Goal: Information Seeking & Learning: Learn about a topic

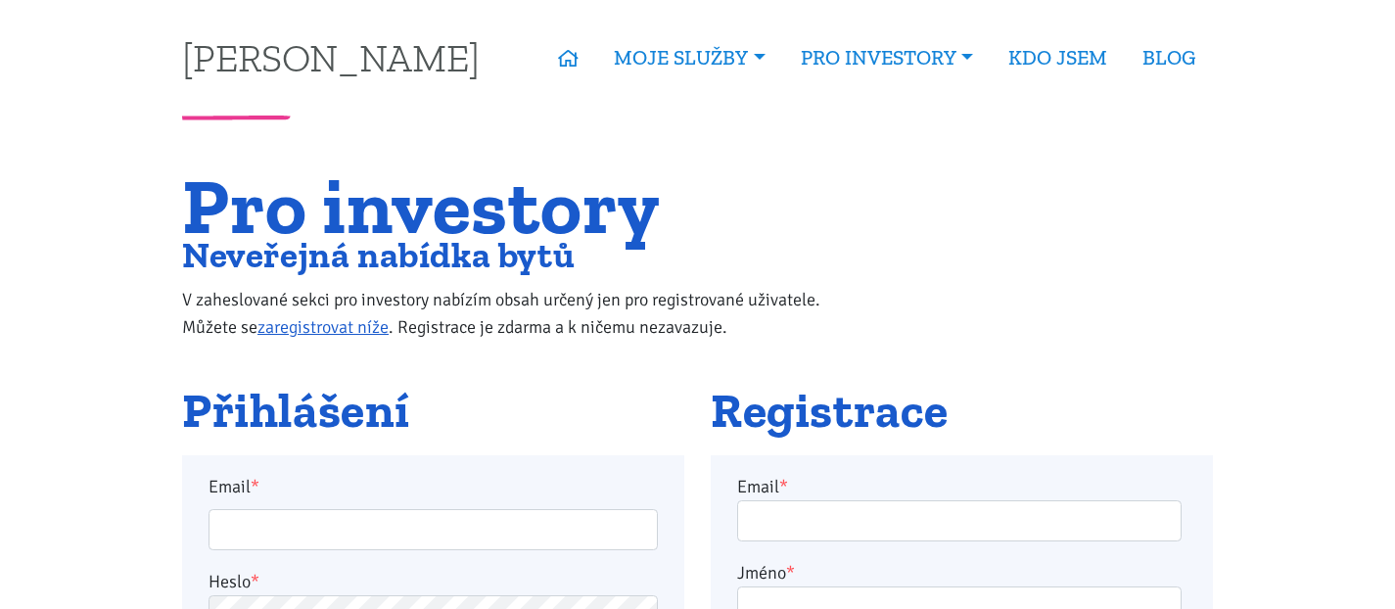
scroll to position [171, 0]
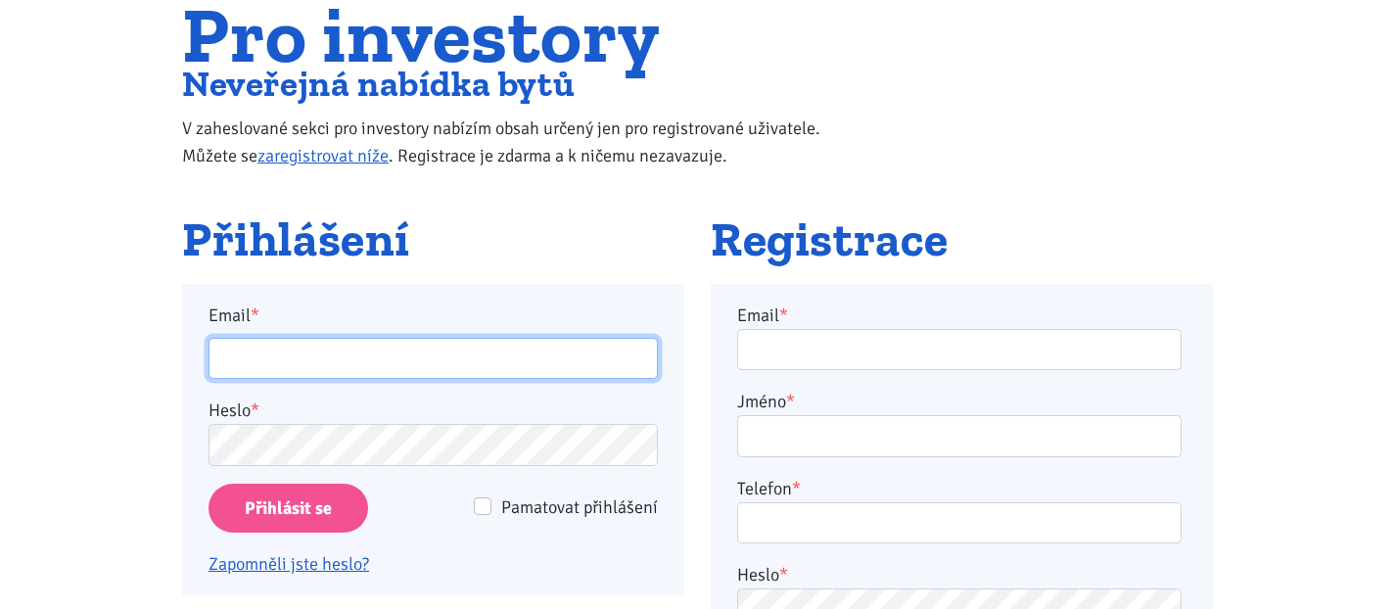
click at [303, 360] on input "Email *" at bounding box center [433, 359] width 449 height 42
type input "simon.mytyzek@seznam.cz"
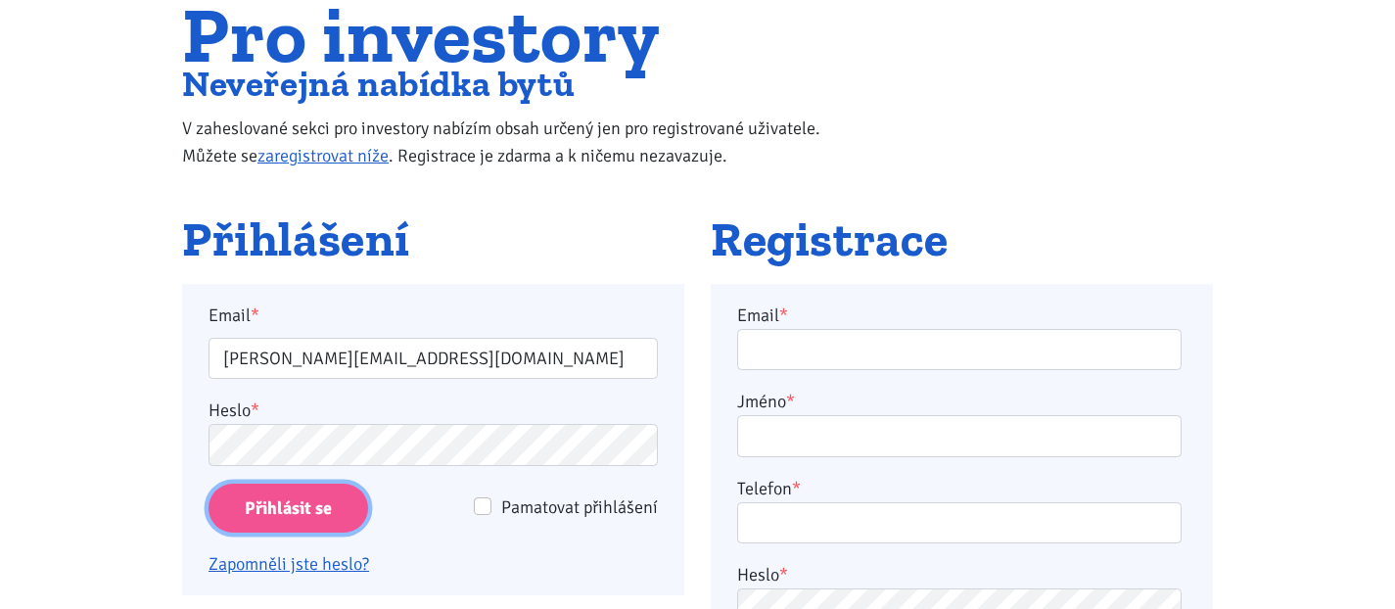
click at [313, 509] on input "Přihlásit se" at bounding box center [289, 509] width 160 height 50
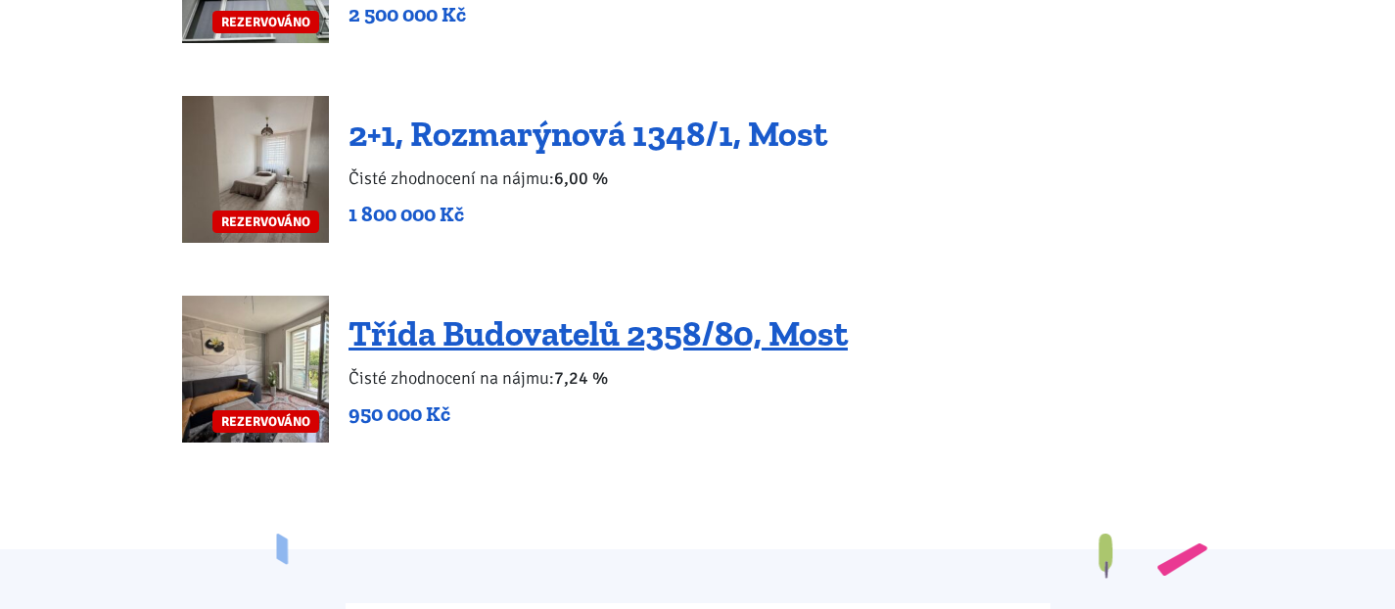
scroll to position [4889, 0]
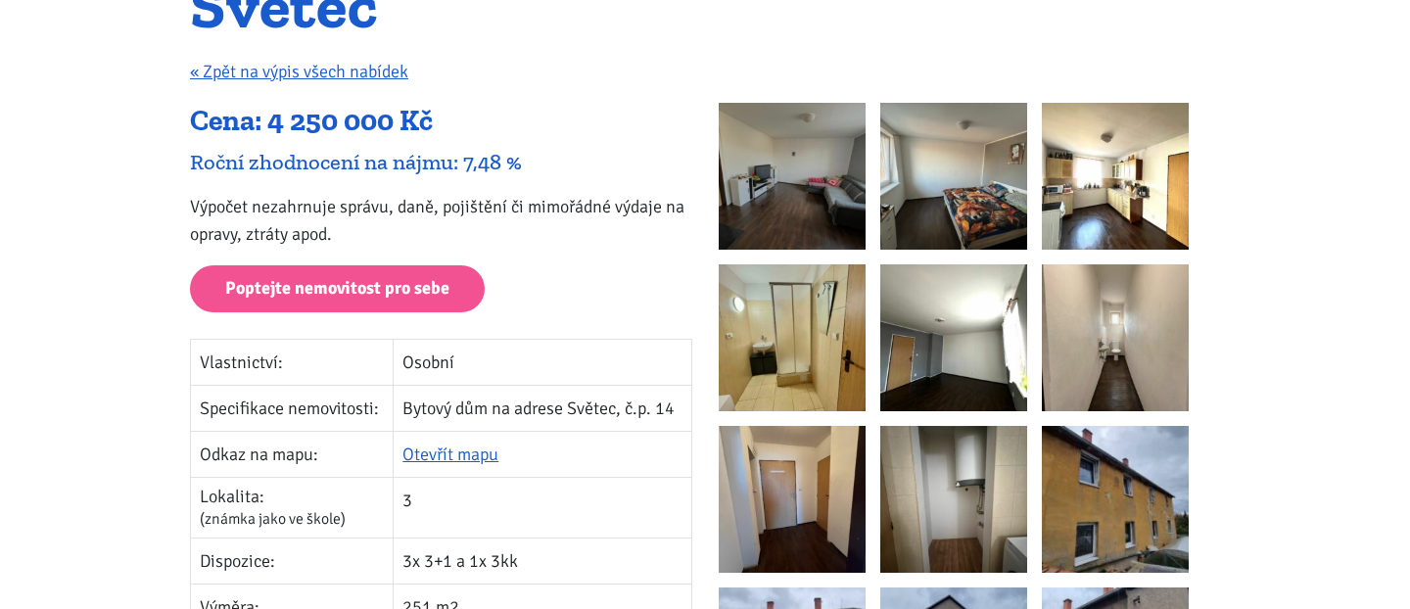
scroll to position [294, 0]
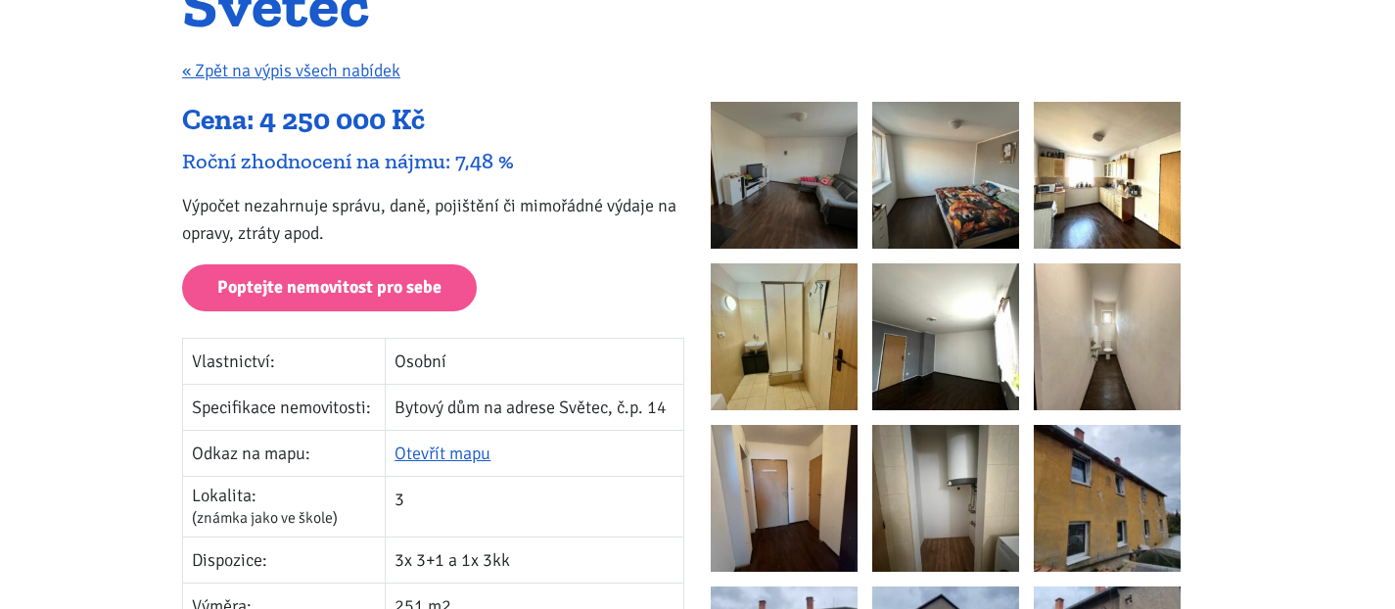
click at [749, 218] on img at bounding box center [784, 175] width 147 height 147
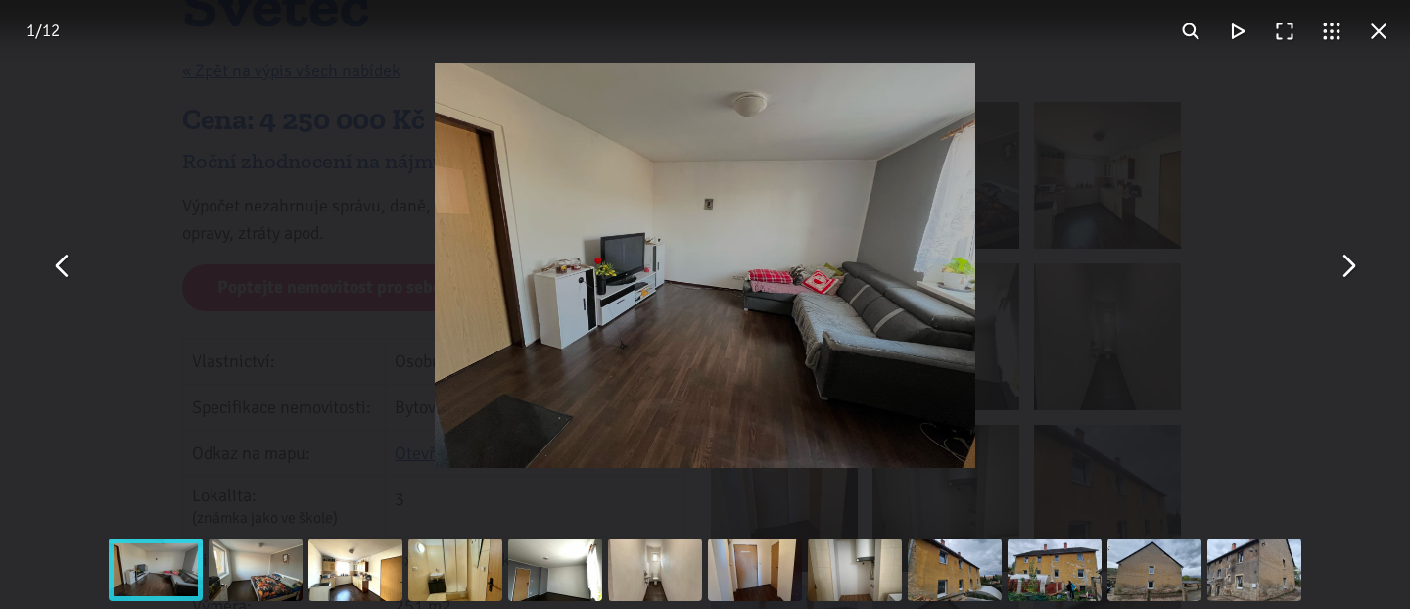
click at [1347, 264] on button "You can close this modal content with the ESC key" at bounding box center [1347, 265] width 47 height 47
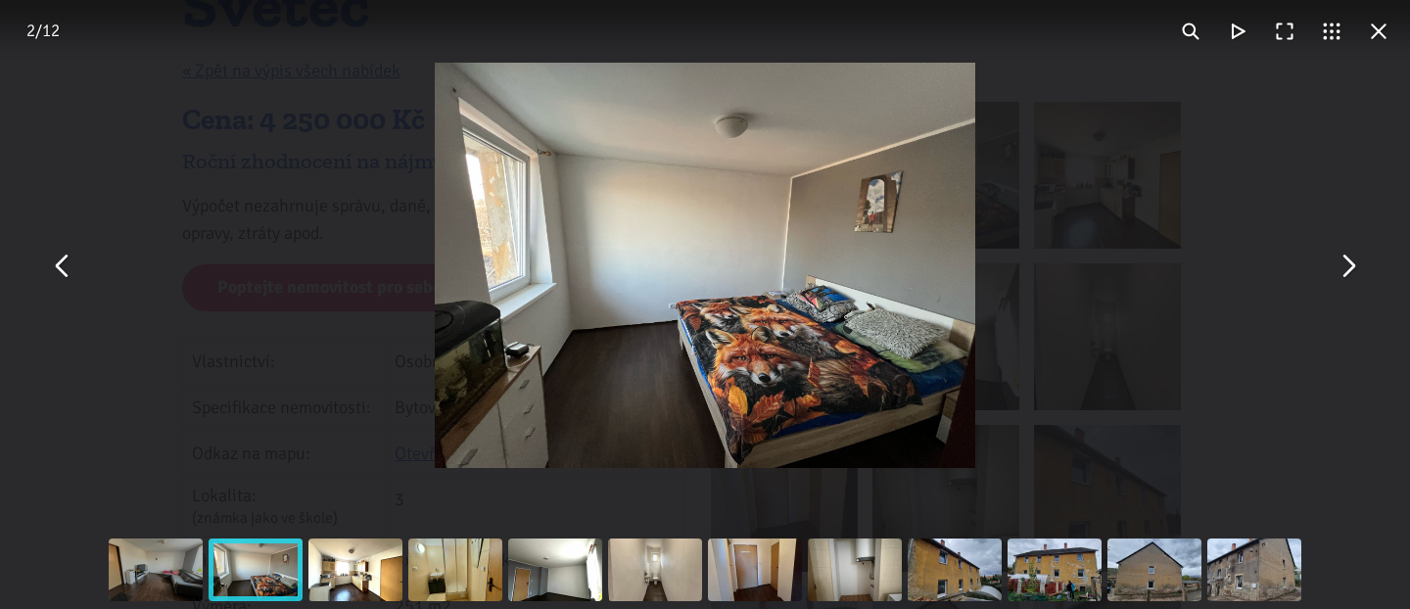
click at [1347, 264] on button "You can close this modal content with the ESC key" at bounding box center [1347, 265] width 47 height 47
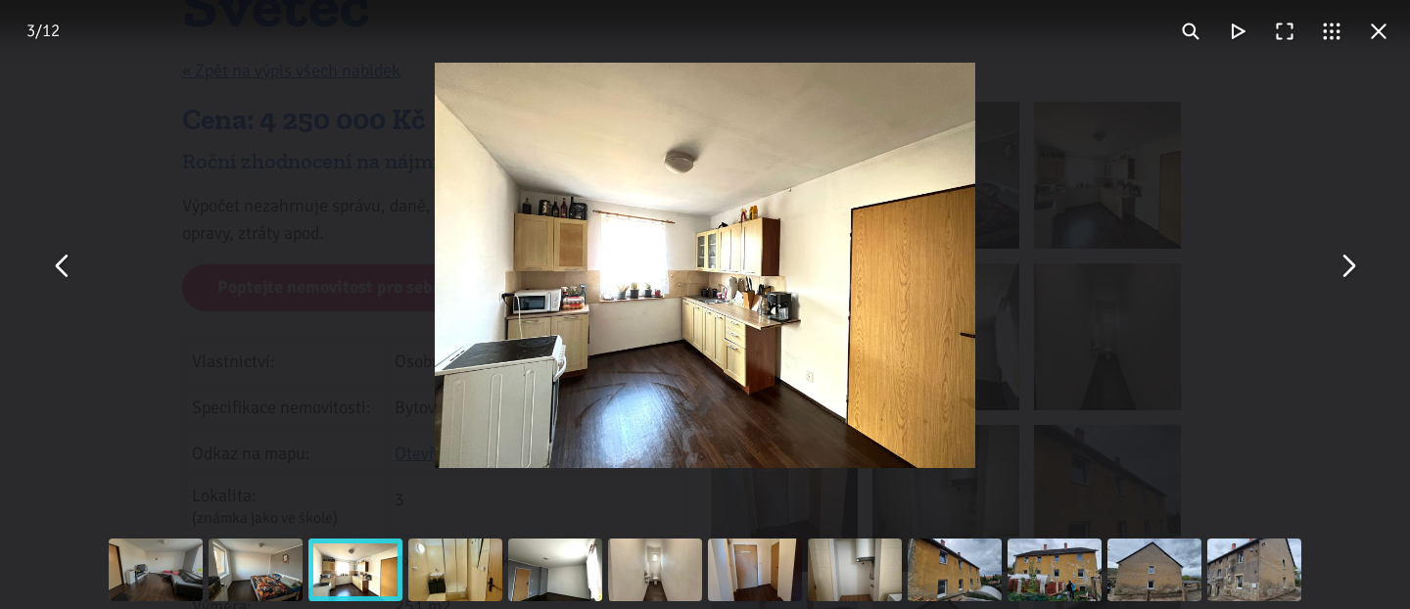
click at [1347, 264] on button "You can close this modal content with the ESC key" at bounding box center [1347, 265] width 47 height 47
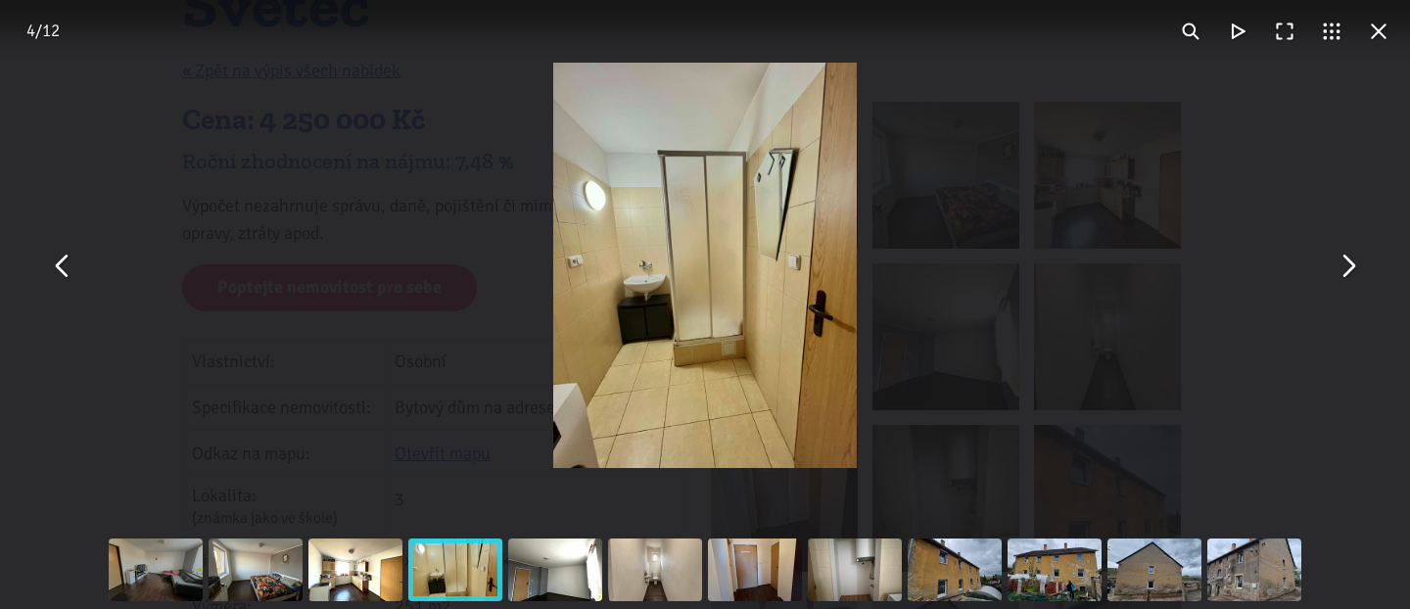
click at [1347, 264] on button "You can close this modal content with the ESC key" at bounding box center [1347, 265] width 47 height 47
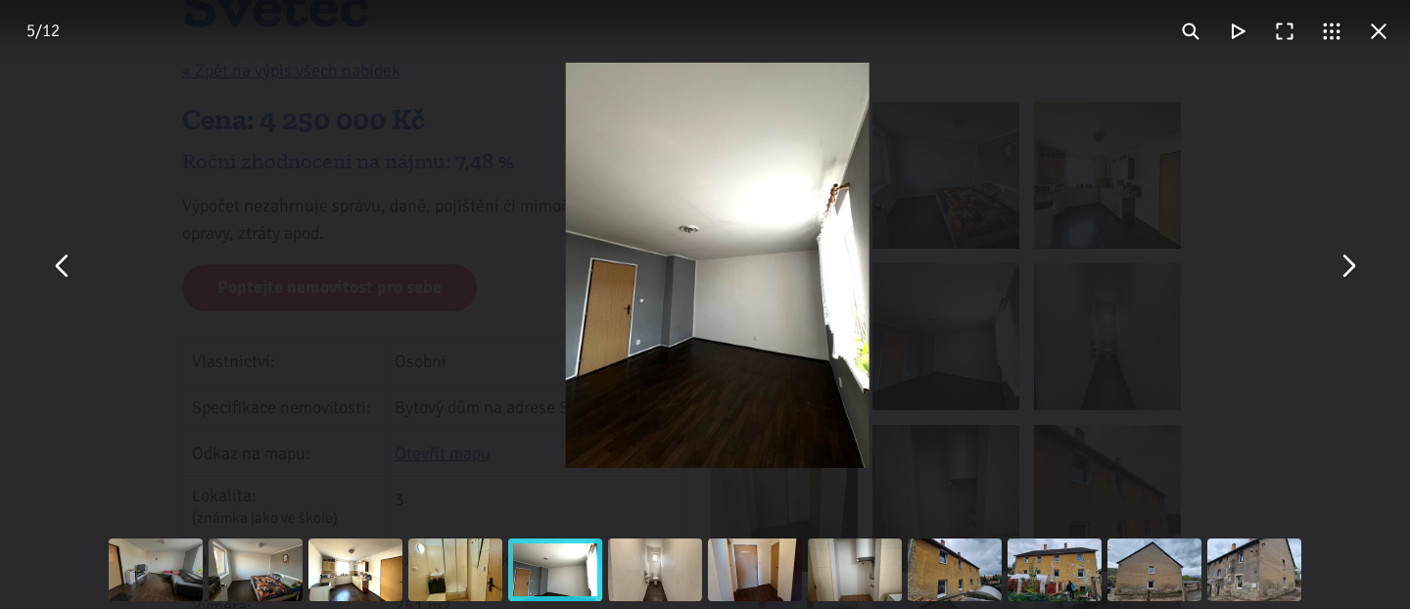
click at [1347, 264] on button "You can close this modal content with the ESC key" at bounding box center [1347, 265] width 47 height 47
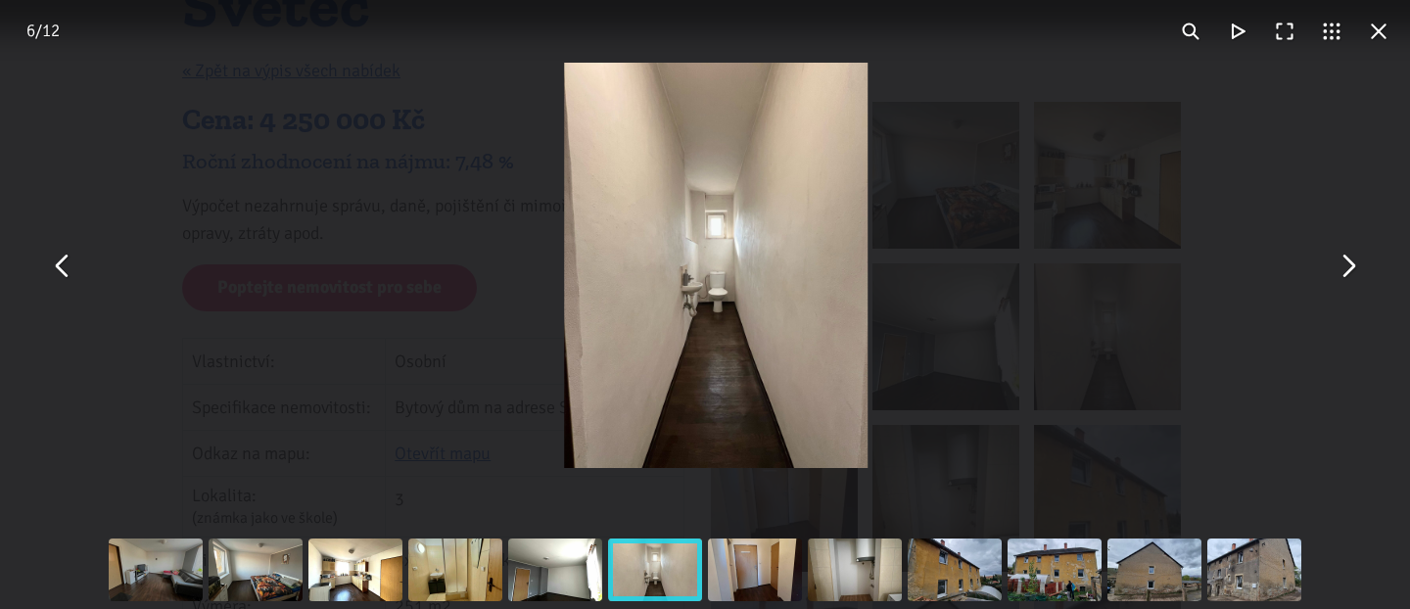
click at [1347, 264] on button "You can close this modal content with the ESC key" at bounding box center [1347, 265] width 47 height 47
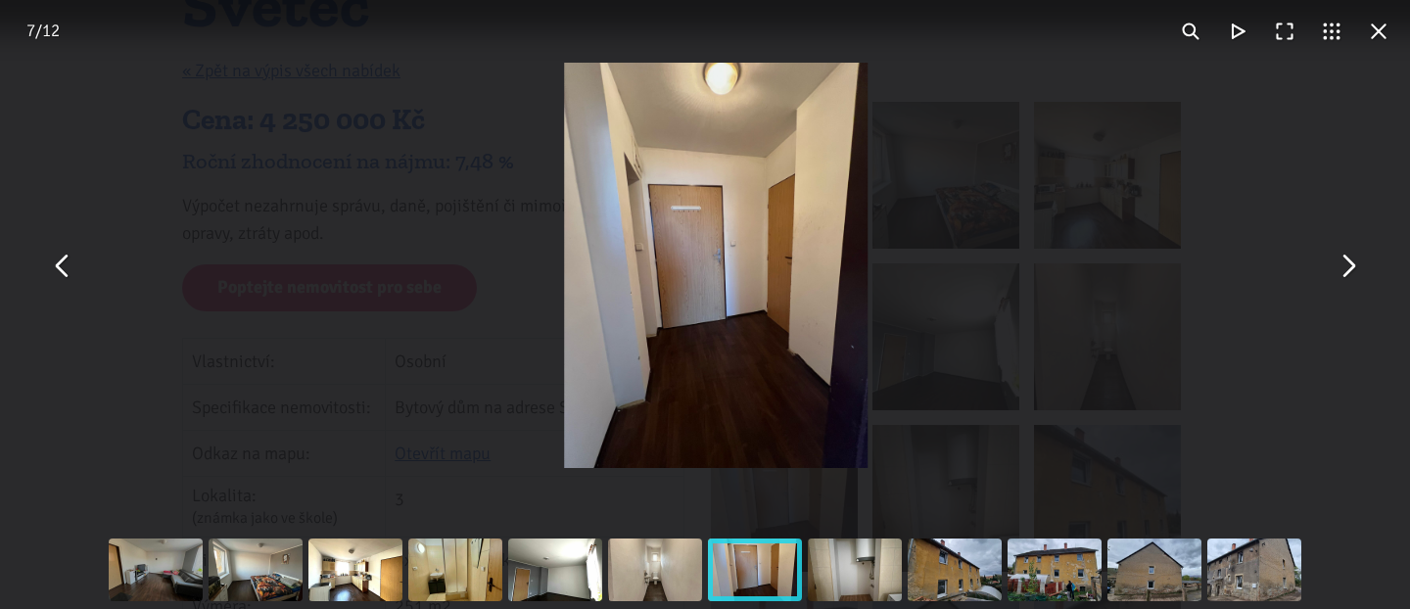
click at [1347, 264] on button "You can close this modal content with the ESC key" at bounding box center [1347, 265] width 47 height 47
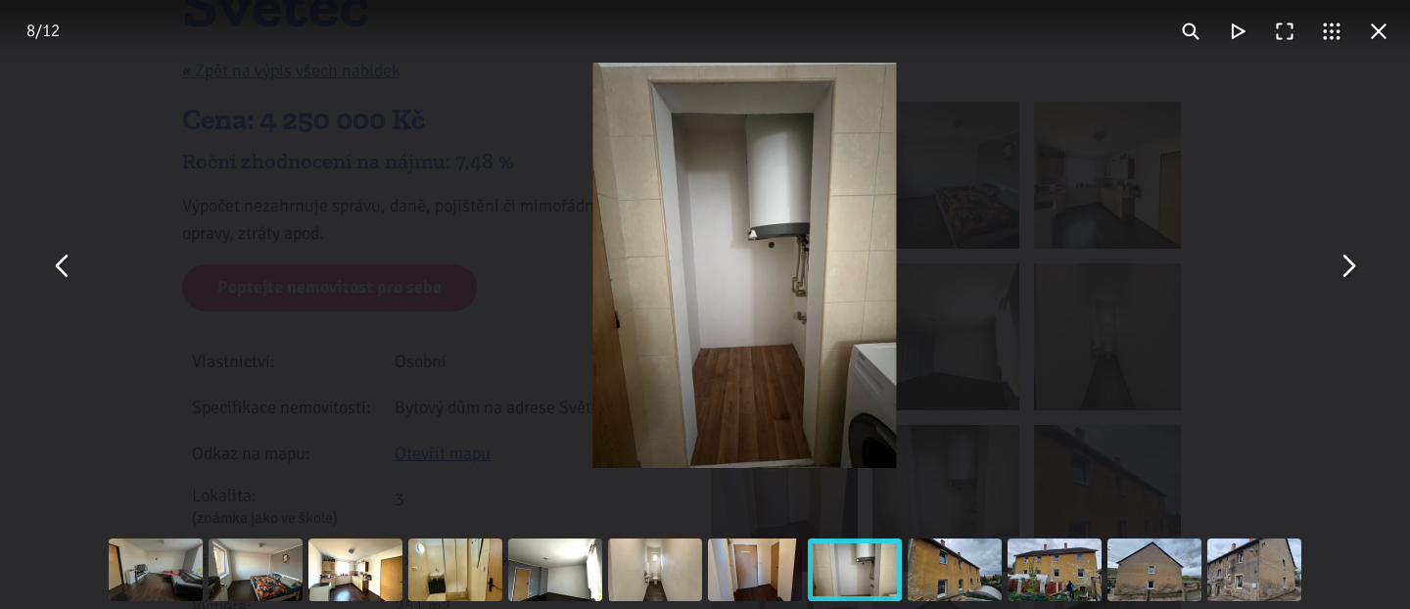
click at [1347, 264] on button "You can close this modal content with the ESC key" at bounding box center [1347, 265] width 47 height 47
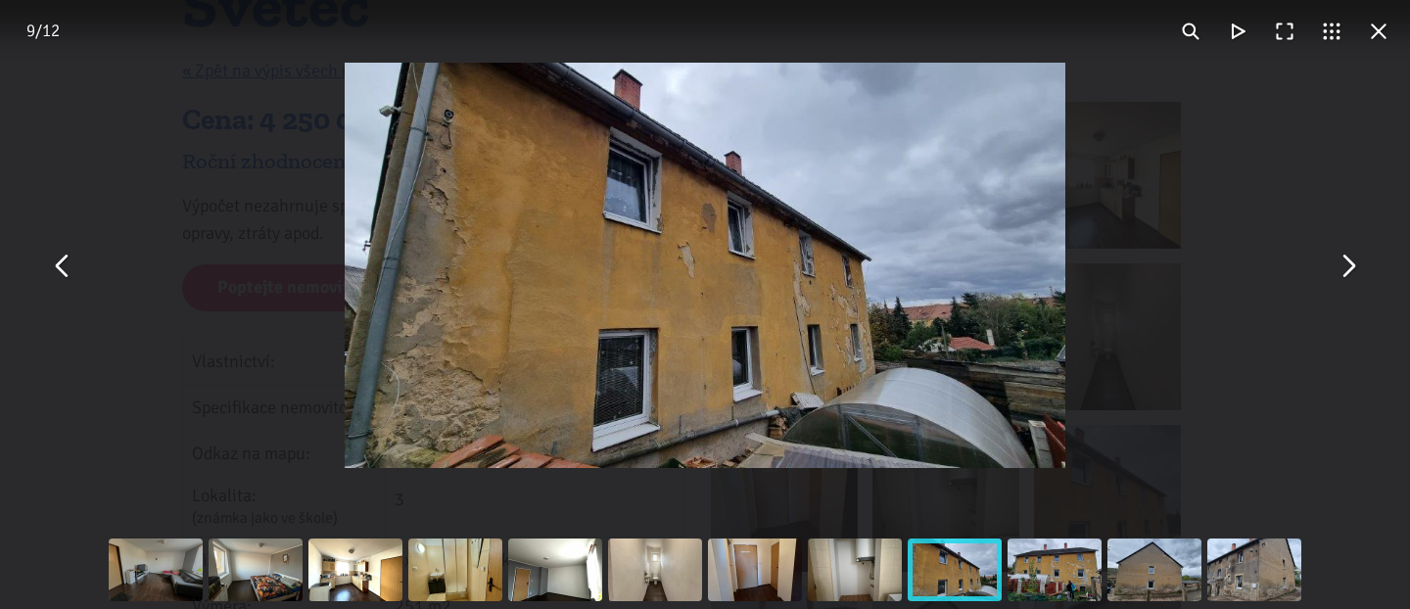
click at [1347, 264] on button "You can close this modal content with the ESC key" at bounding box center [1347, 265] width 47 height 47
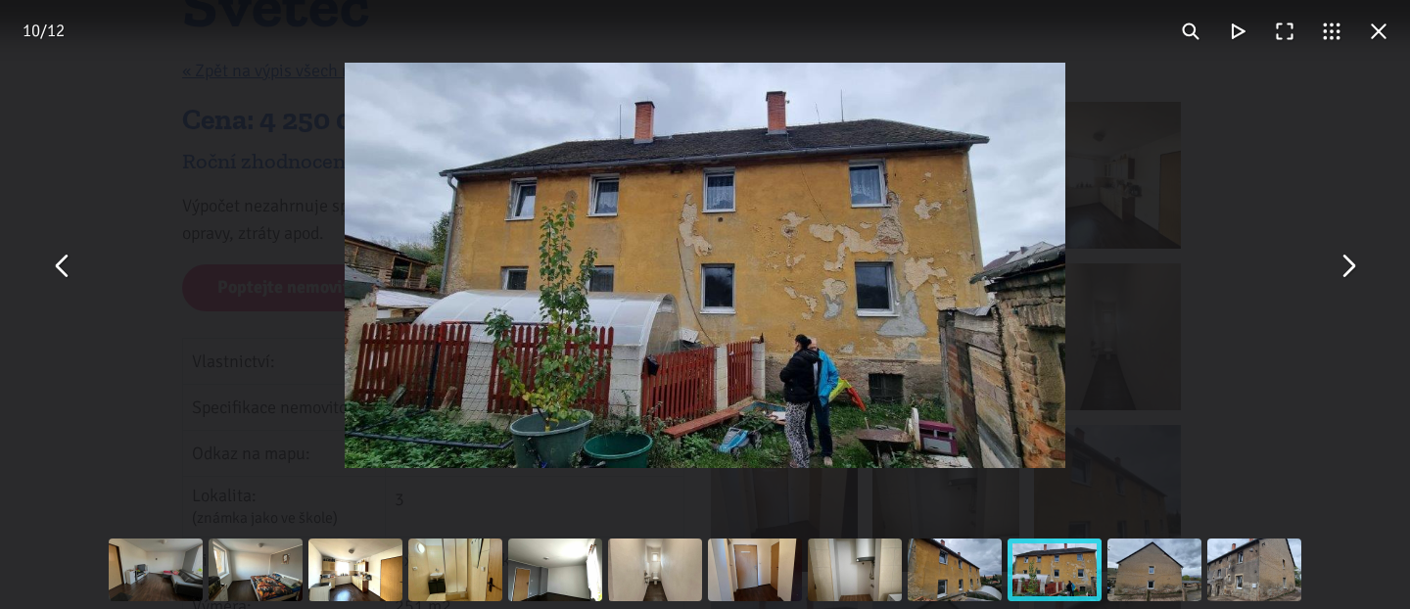
click at [1347, 264] on button "You can close this modal content with the ESC key" at bounding box center [1347, 265] width 47 height 47
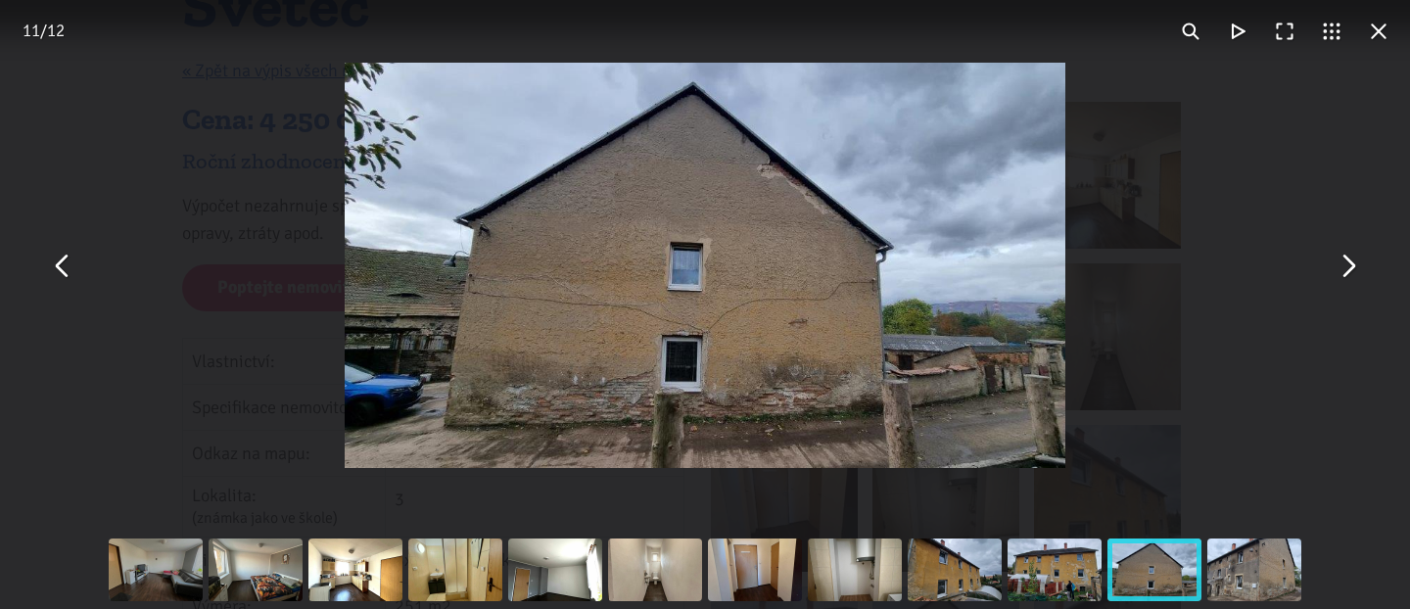
click at [1347, 264] on button "You can close this modal content with the ESC key" at bounding box center [1347, 265] width 47 height 47
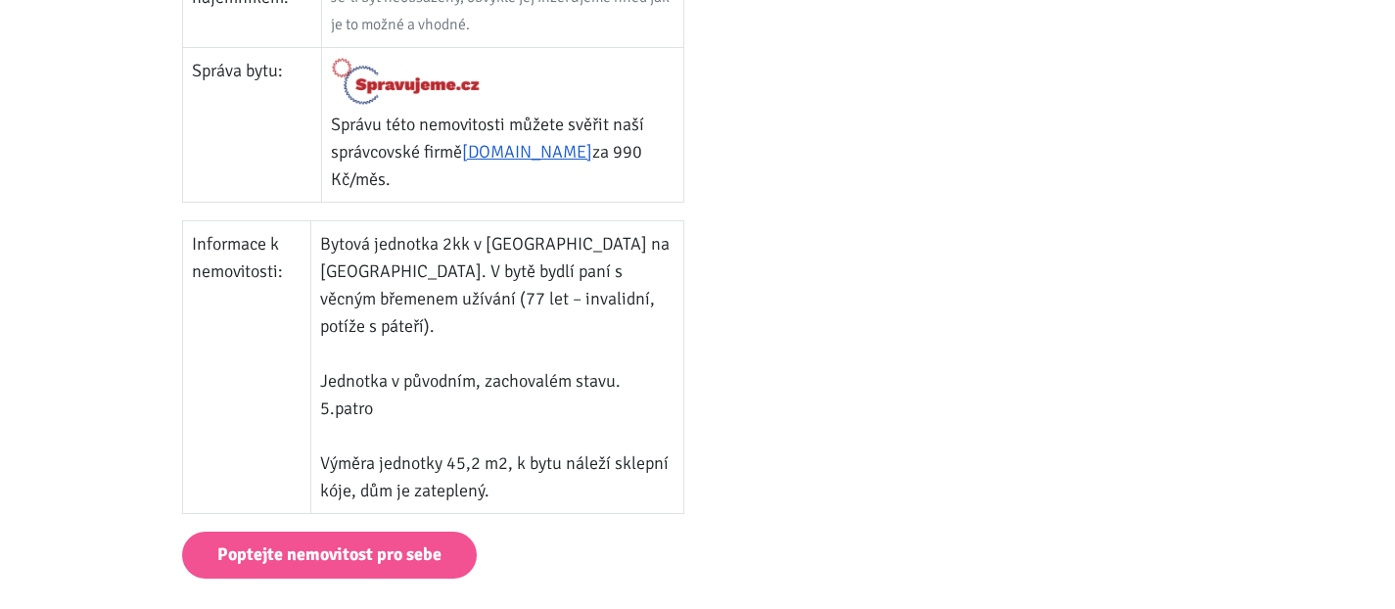
scroll to position [1084, 0]
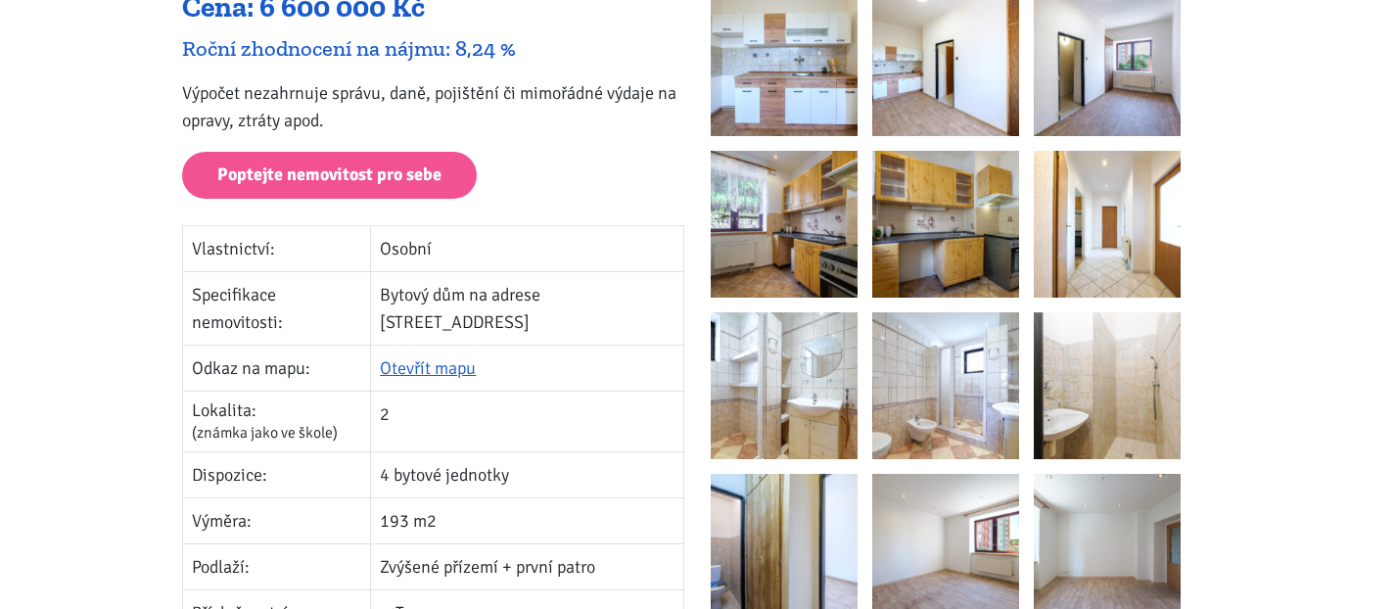
scroll to position [304, 0]
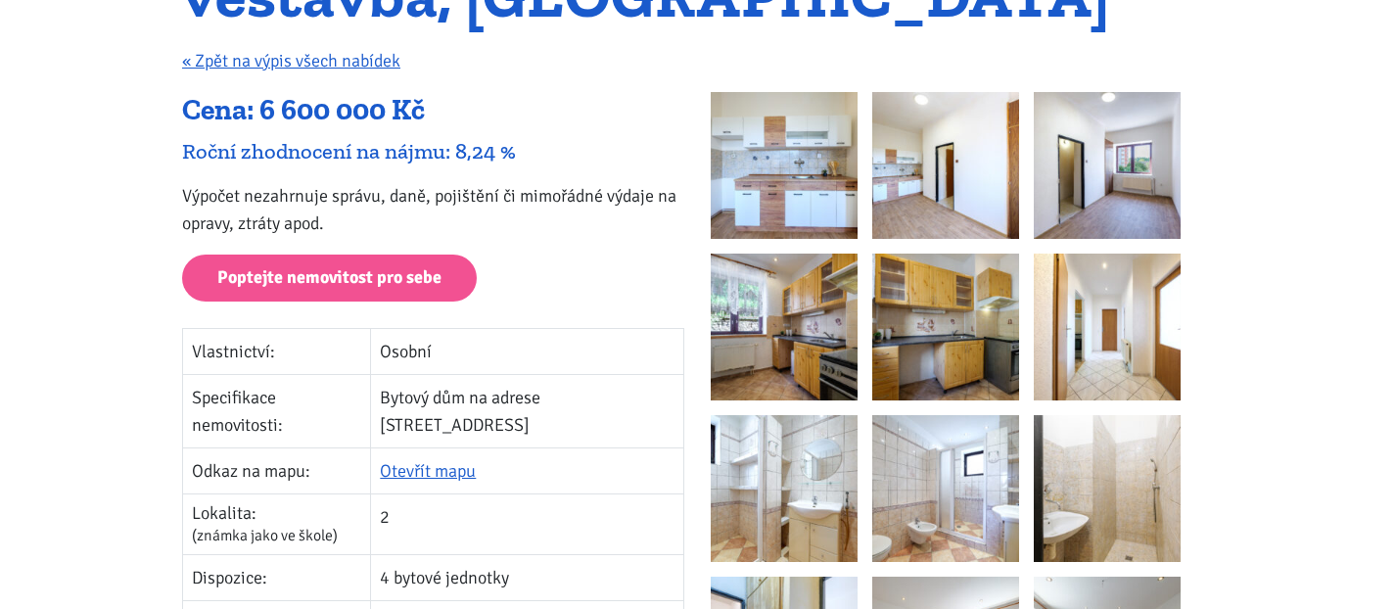
click at [736, 172] on img at bounding box center [784, 165] width 147 height 147
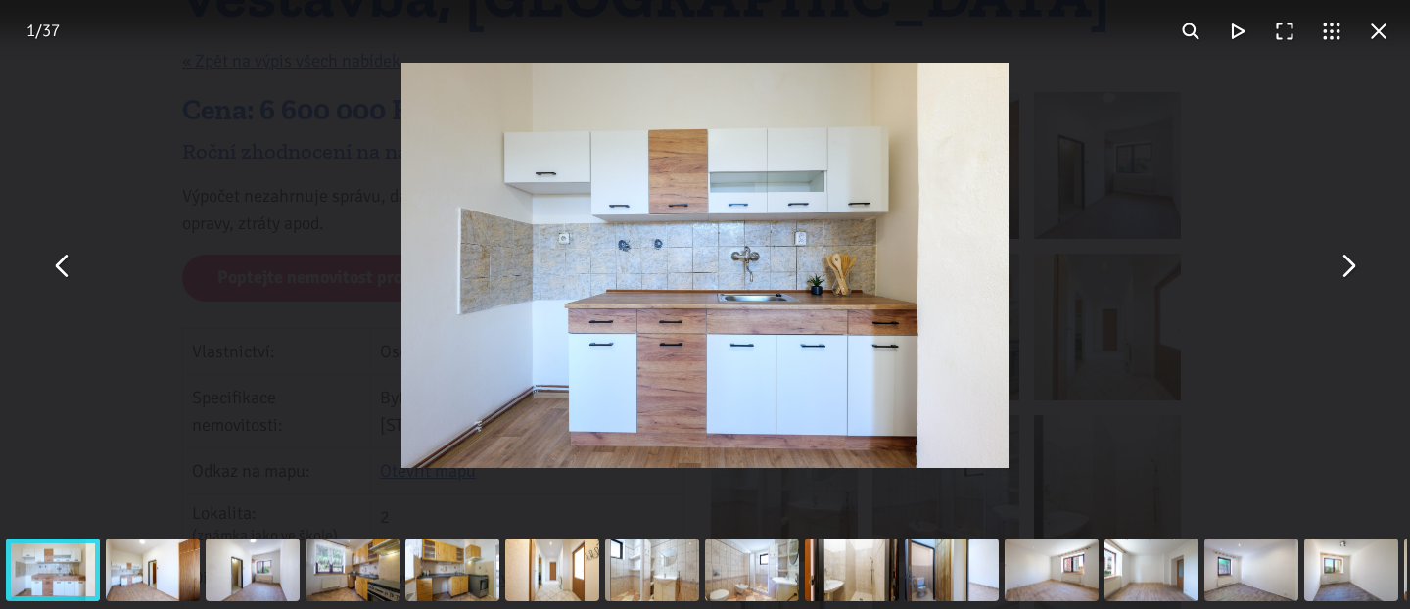
click at [1349, 272] on button "You can close this modal content with the ESC key" at bounding box center [1347, 265] width 47 height 47
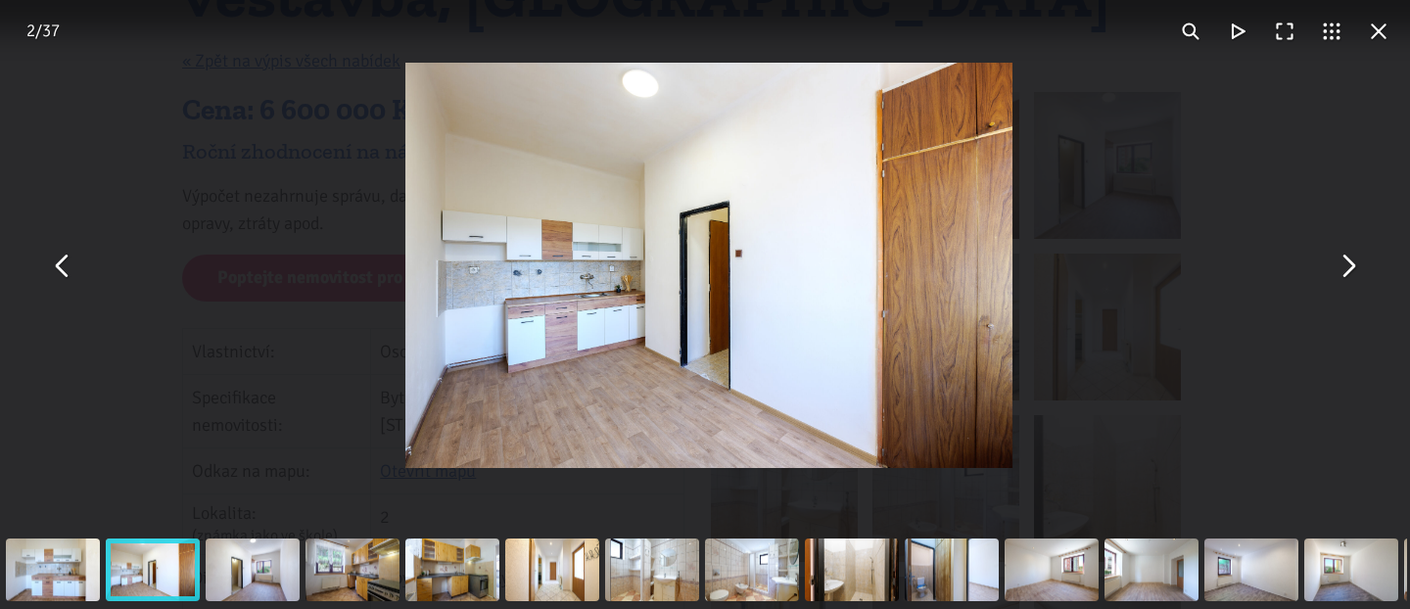
click at [1349, 272] on button "You can close this modal content with the ESC key" at bounding box center [1347, 265] width 47 height 47
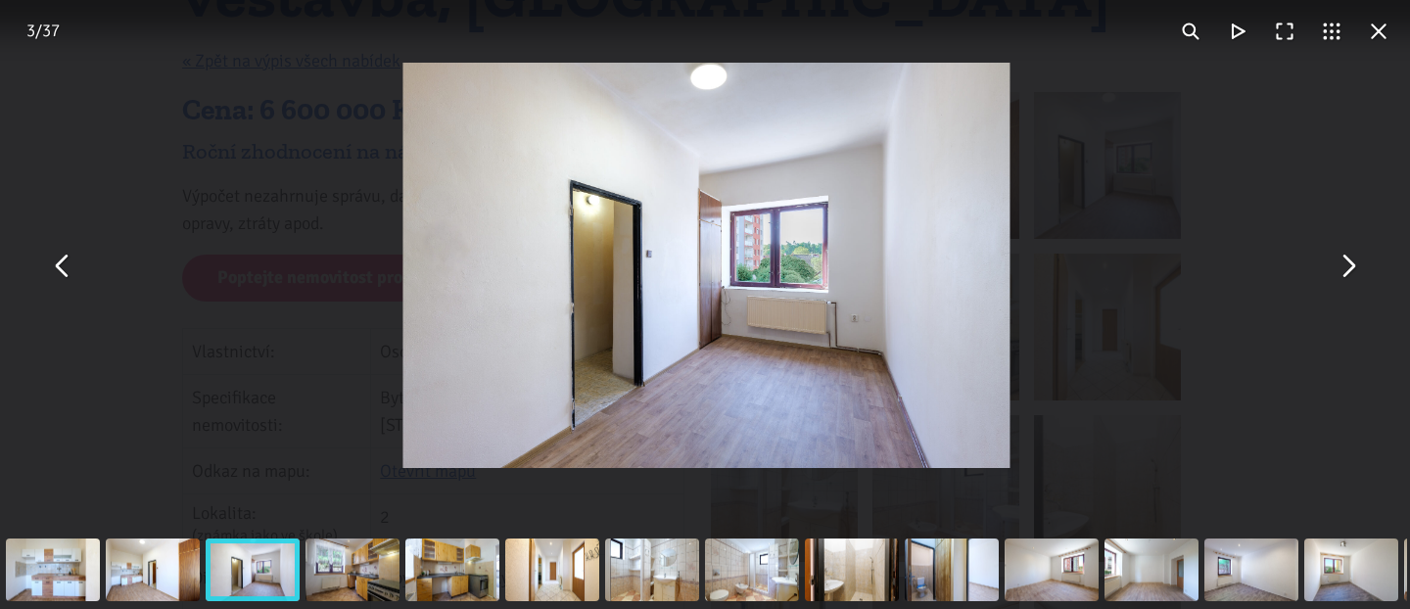
click at [1349, 272] on button "You can close this modal content with the ESC key" at bounding box center [1347, 265] width 47 height 47
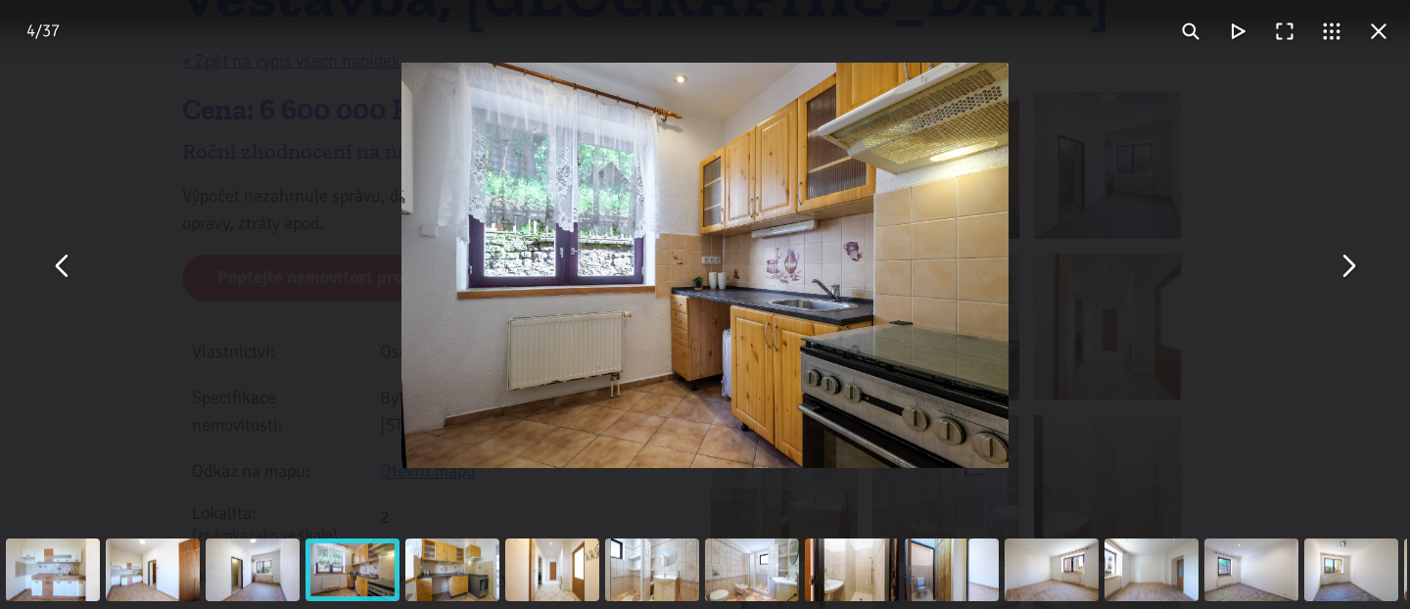
click at [1349, 272] on button "You can close this modal content with the ESC key" at bounding box center [1347, 265] width 47 height 47
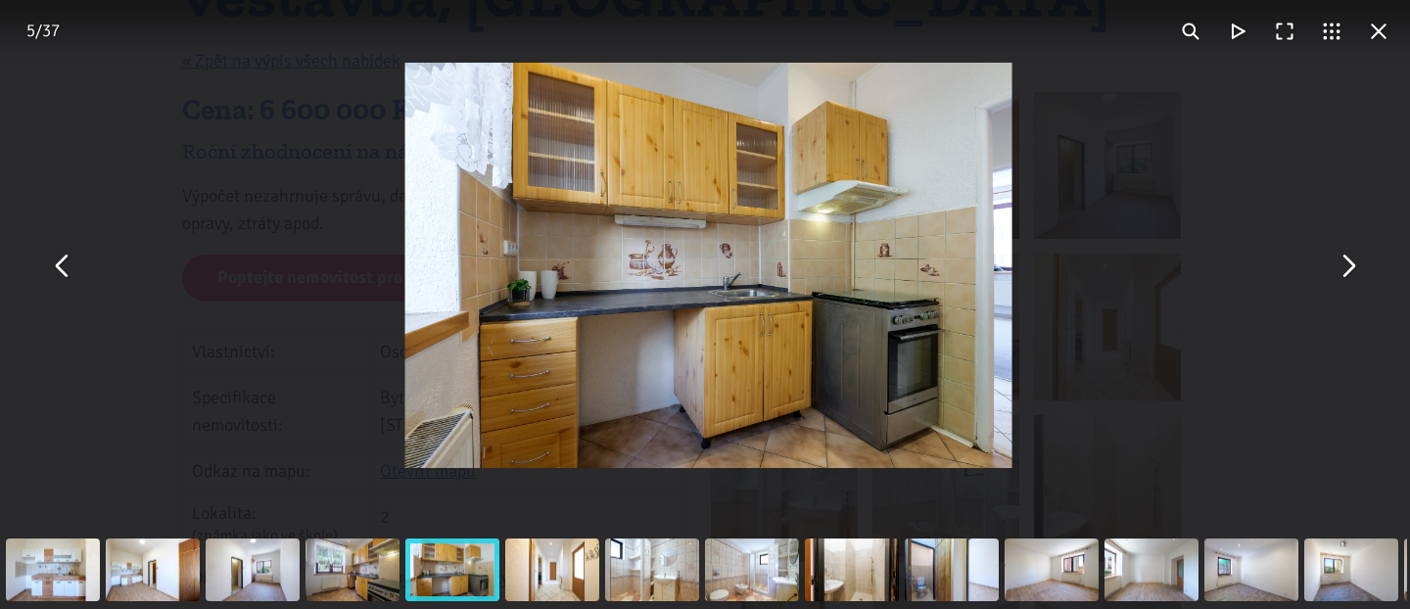
click at [1349, 272] on button "You can close this modal content with the ESC key" at bounding box center [1347, 265] width 47 height 47
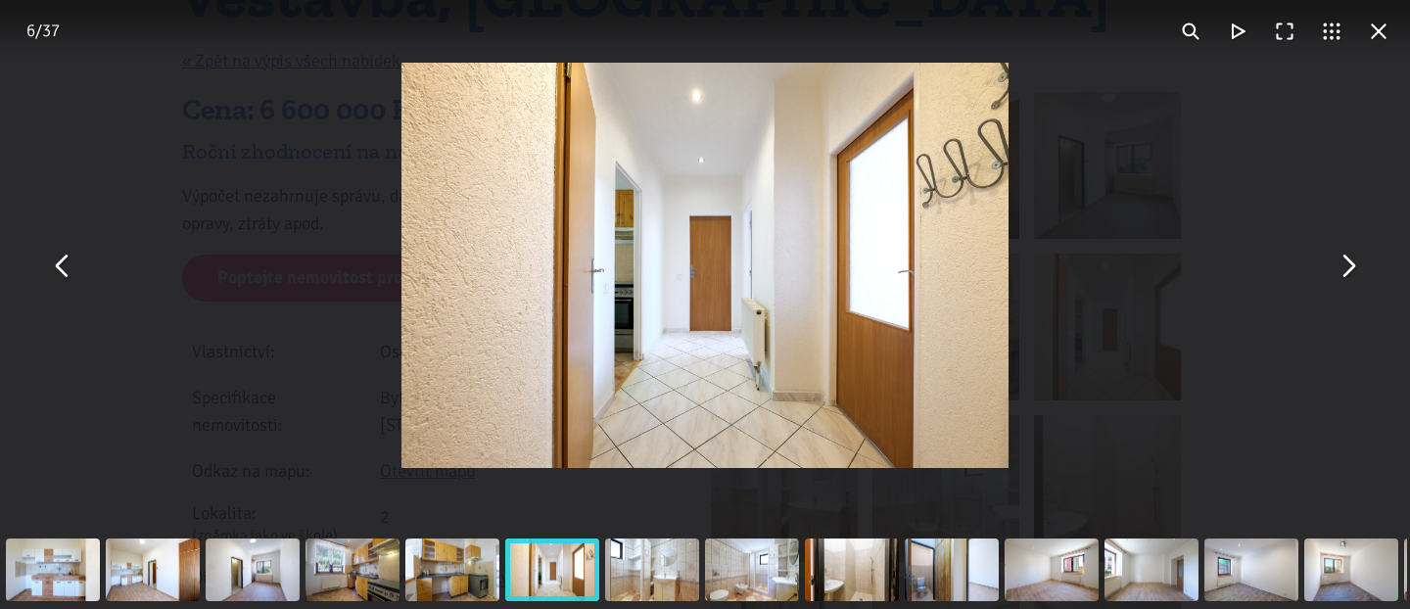
click at [1349, 272] on button "You can close this modal content with the ESC key" at bounding box center [1347, 265] width 47 height 47
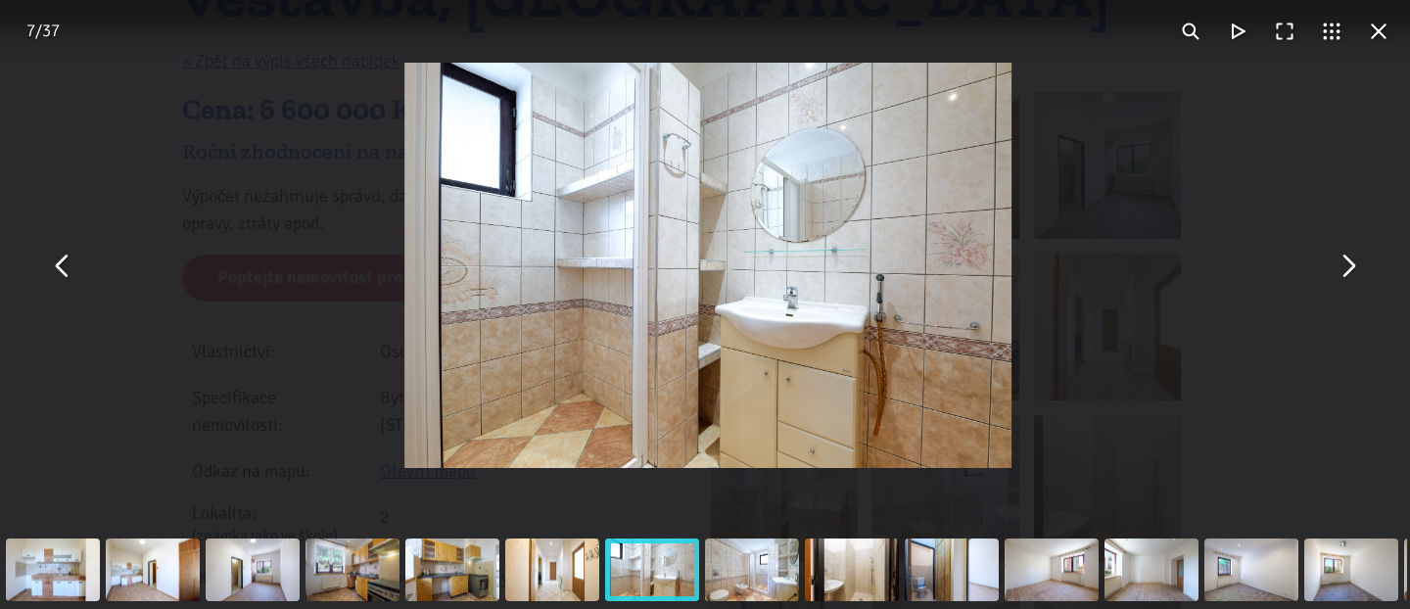
click at [1349, 272] on button "You can close this modal content with the ESC key" at bounding box center [1347, 265] width 47 height 47
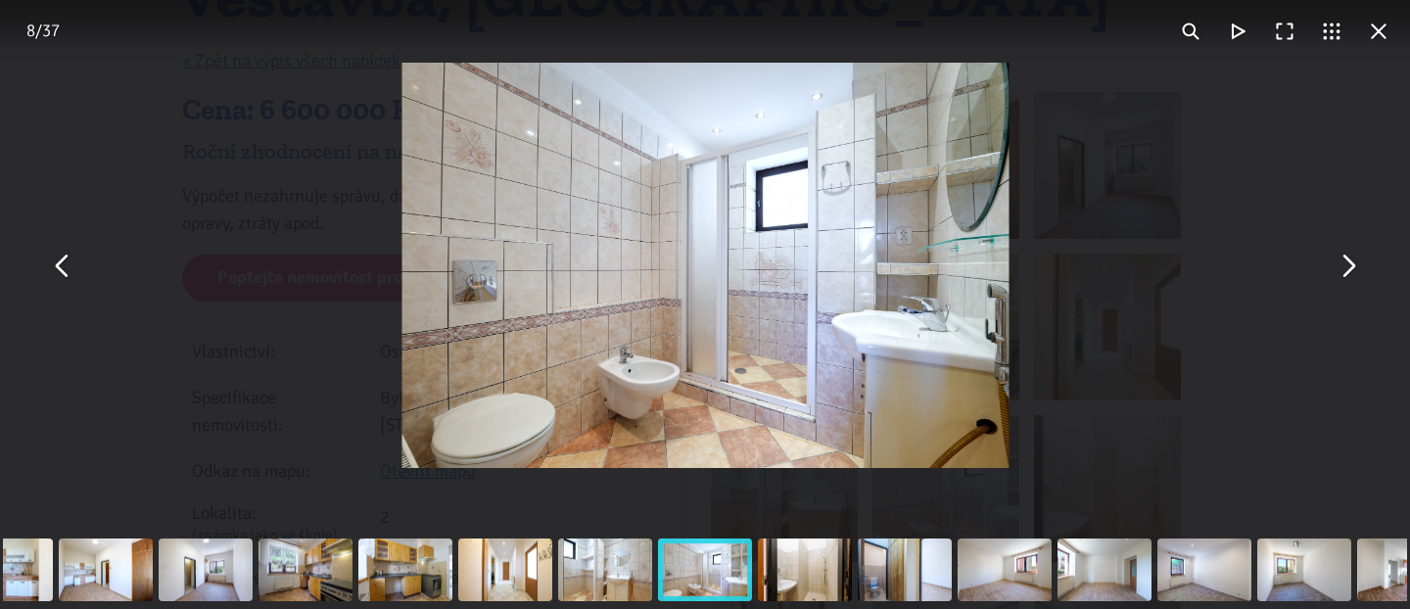
click at [1349, 272] on button "You can close this modal content with the ESC key" at bounding box center [1347, 265] width 47 height 47
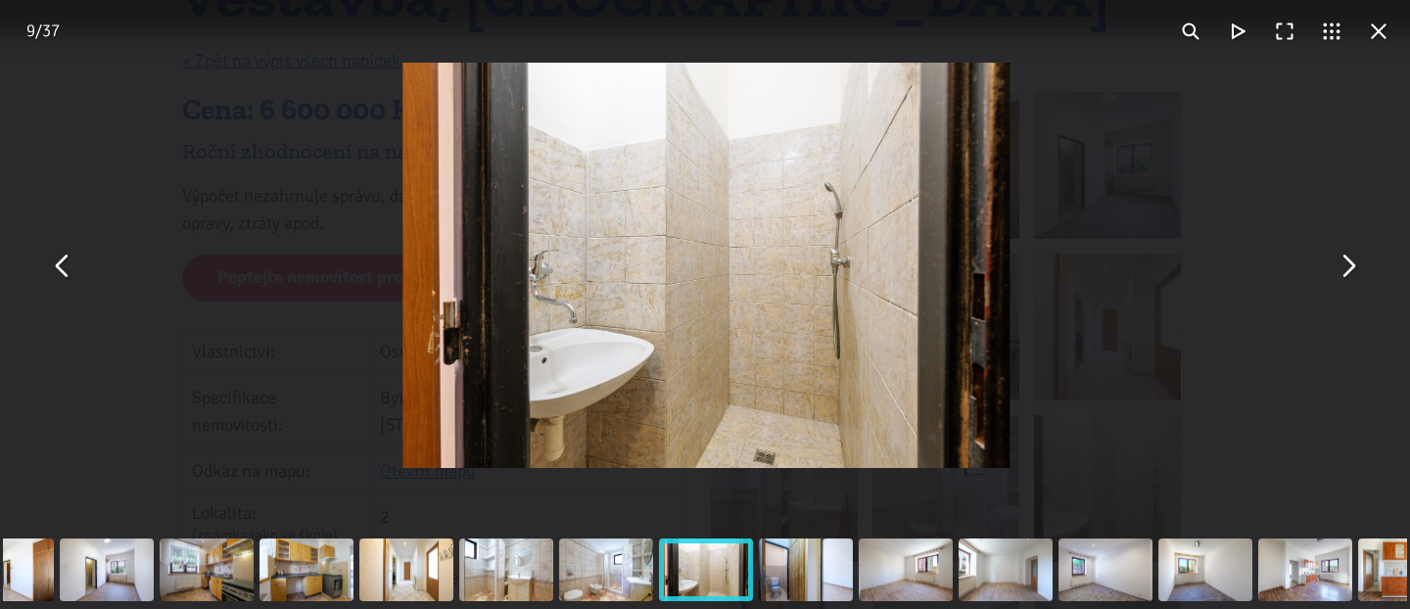
click at [1349, 272] on button "You can close this modal content with the ESC key" at bounding box center [1347, 265] width 47 height 47
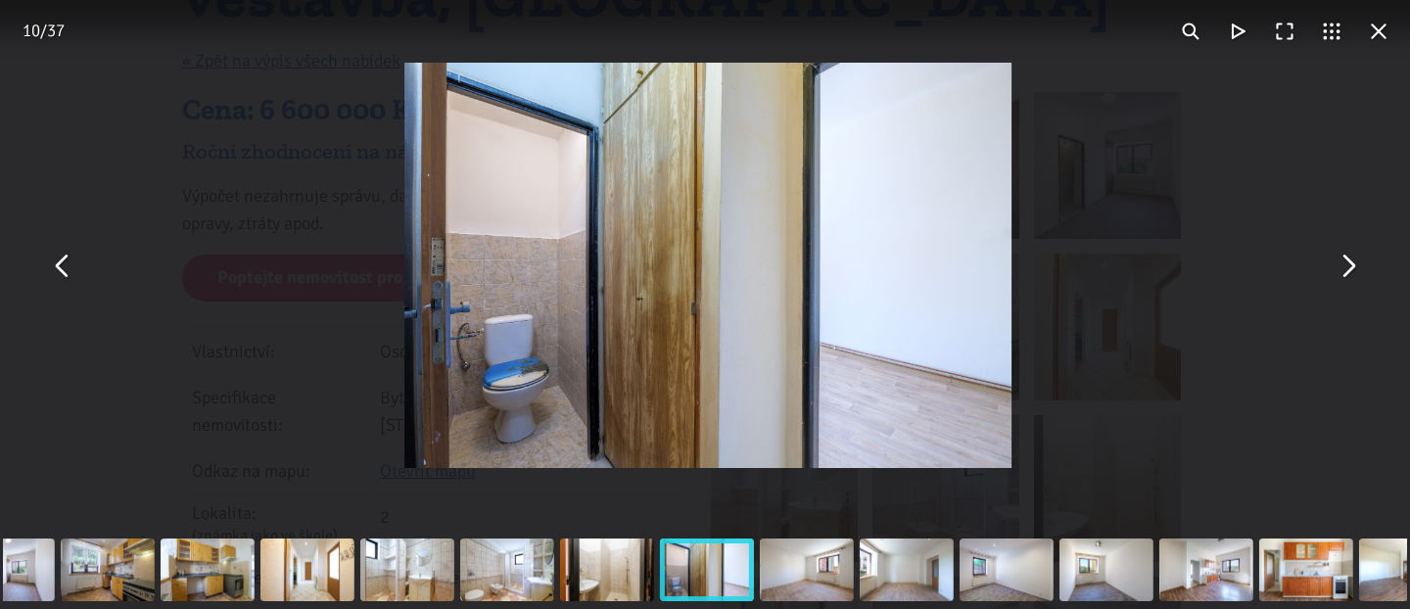
click at [1349, 272] on button "You can close this modal content with the ESC key" at bounding box center [1347, 265] width 47 height 47
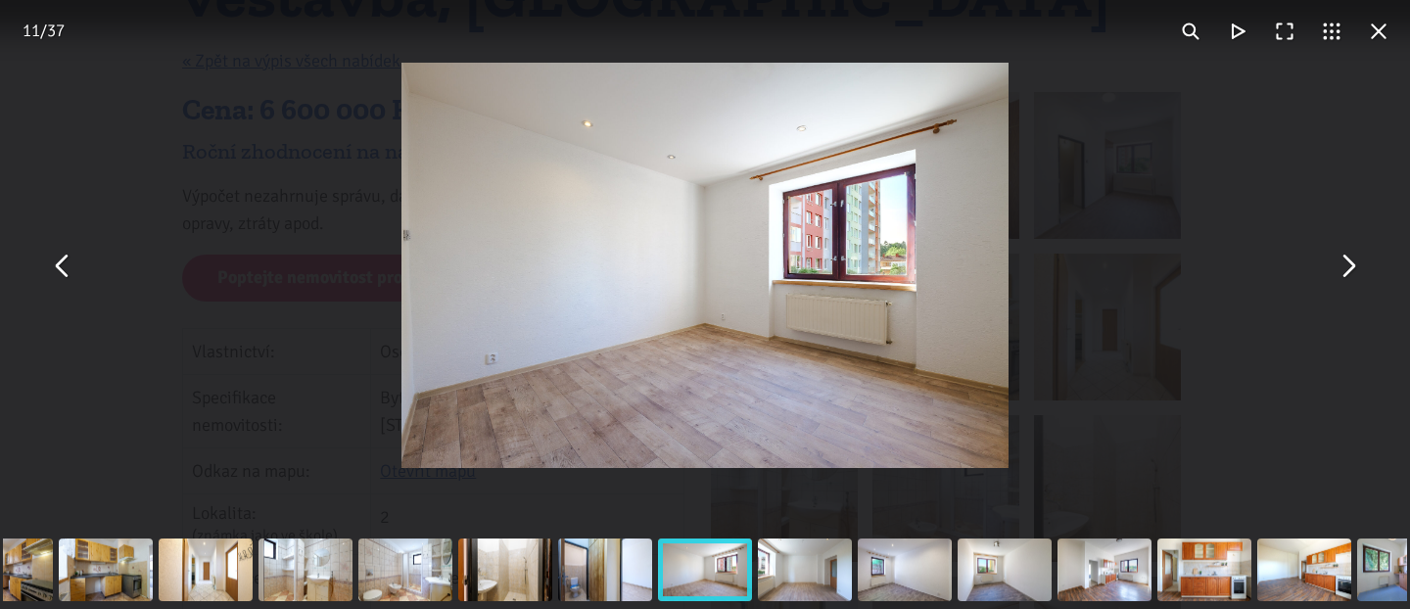
click at [1349, 272] on button "You can close this modal content with the ESC key" at bounding box center [1347, 265] width 47 height 47
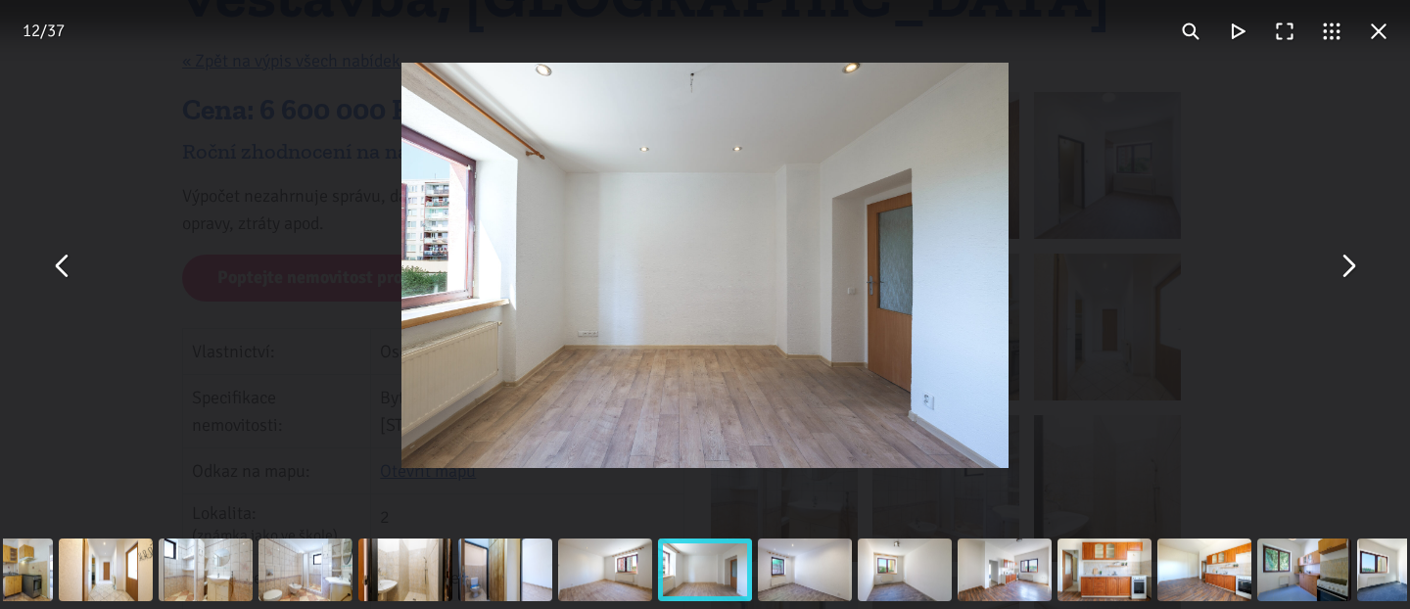
click at [1349, 272] on button "You can close this modal content with the ESC key" at bounding box center [1347, 265] width 47 height 47
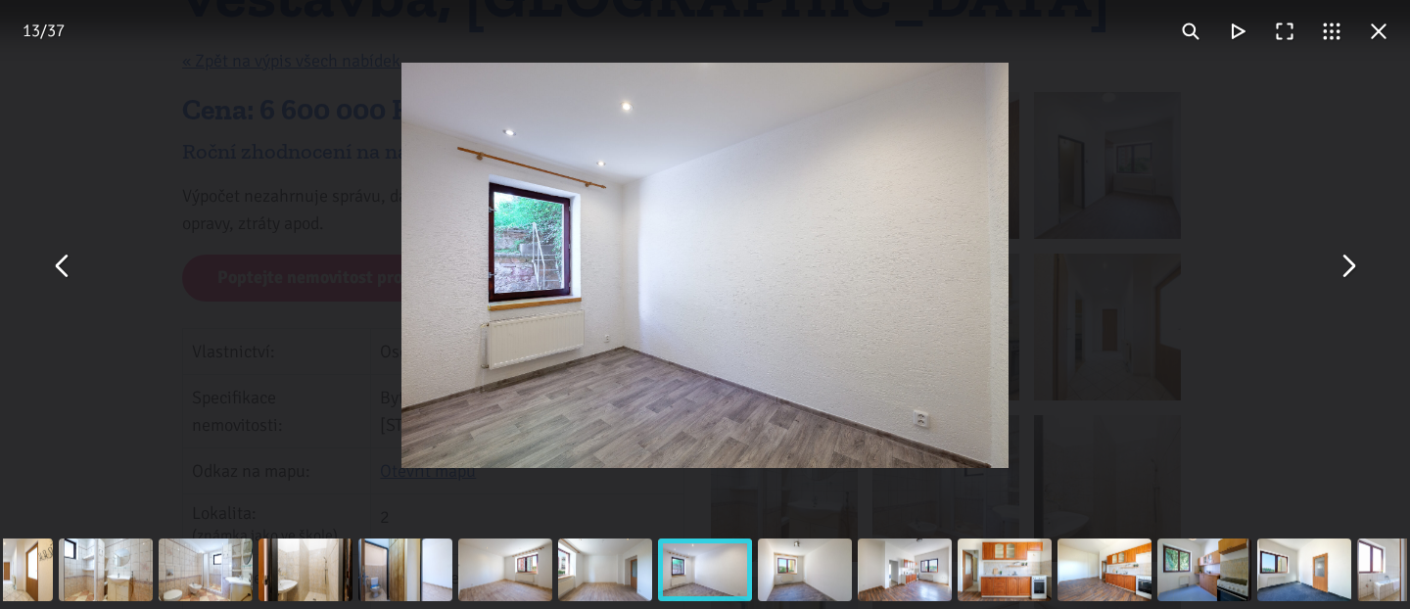
click at [1349, 272] on button "You can close this modal content with the ESC key" at bounding box center [1347, 265] width 47 height 47
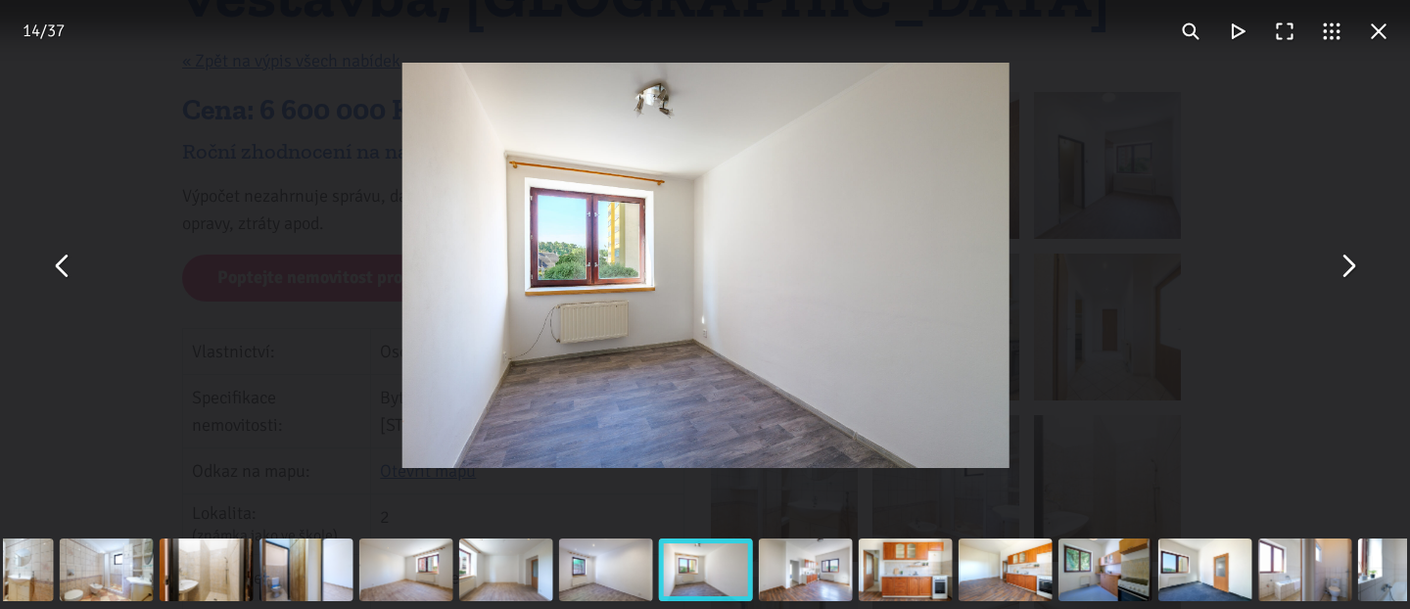
click at [1349, 272] on button "You can close this modal content with the ESC key" at bounding box center [1347, 265] width 47 height 47
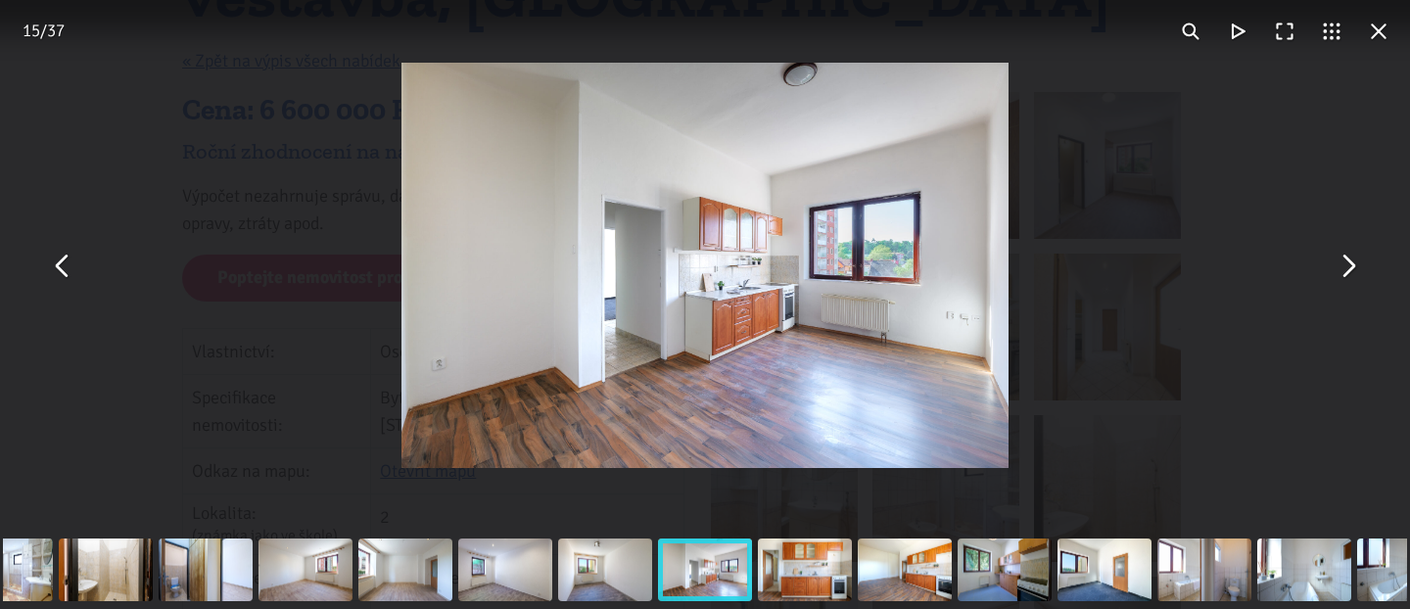
click at [1350, 267] on button "You can close this modal content with the ESC key" at bounding box center [1347, 265] width 47 height 47
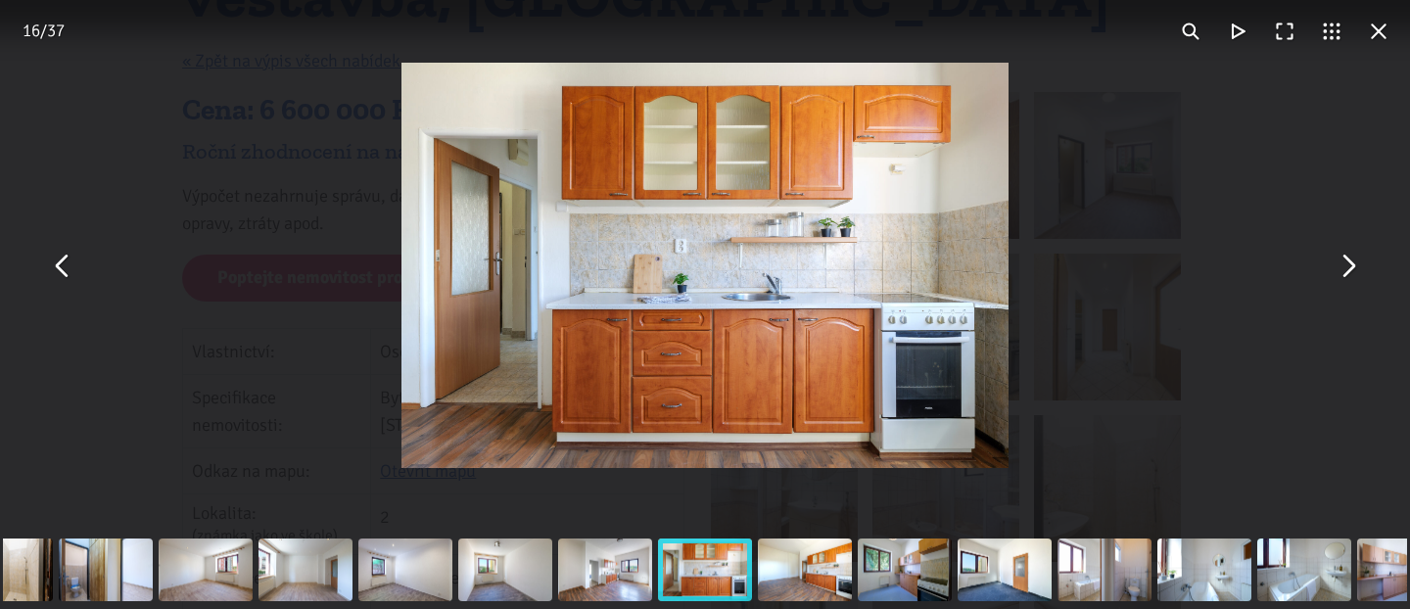
click at [1350, 267] on button "You can close this modal content with the ESC key" at bounding box center [1347, 265] width 47 height 47
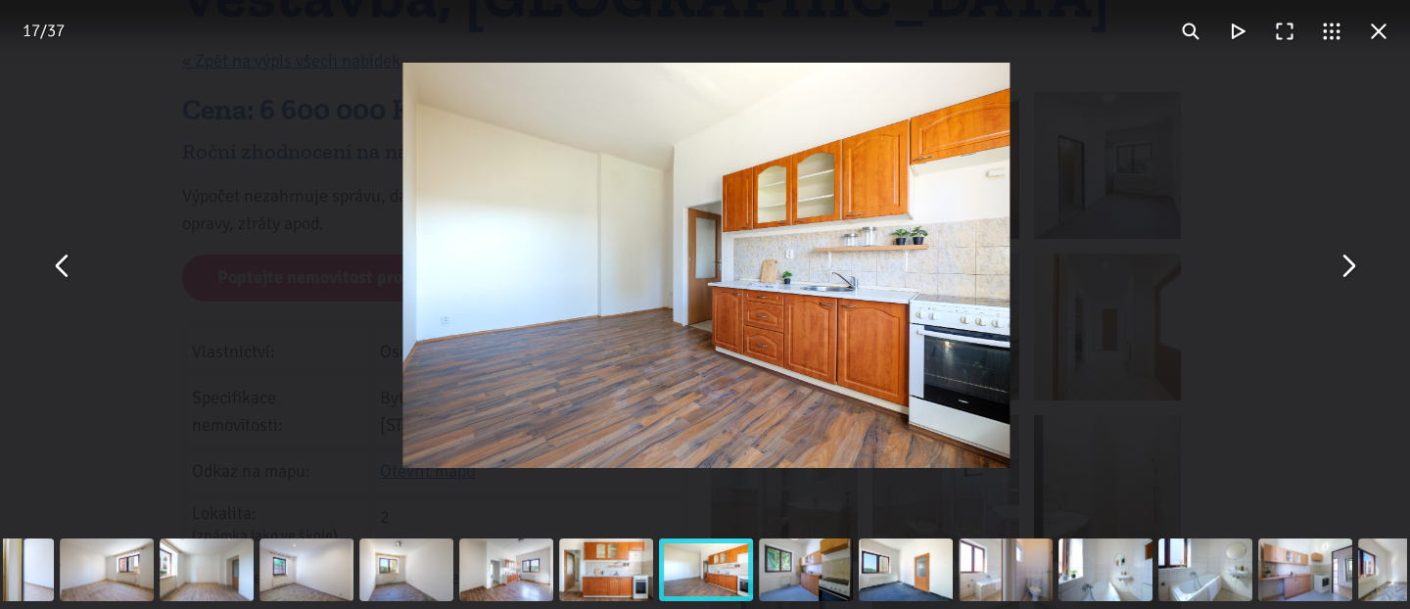
click at [1350, 267] on button "You can close this modal content with the ESC key" at bounding box center [1347, 265] width 47 height 47
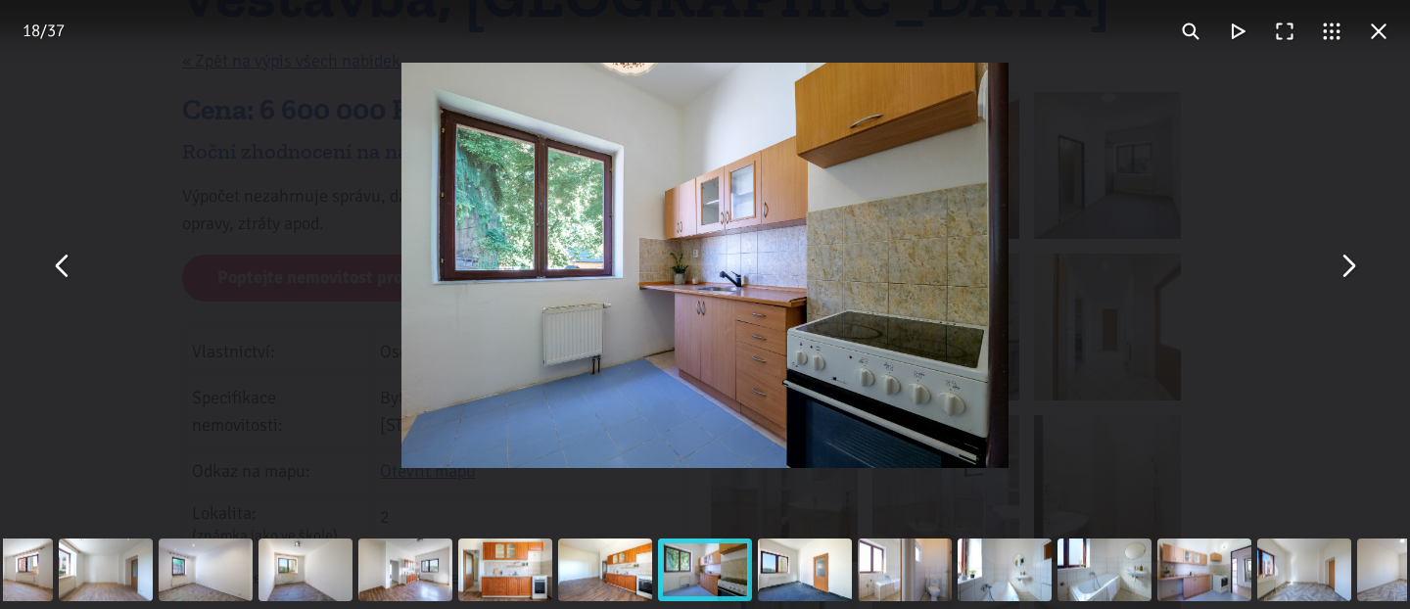
click at [1350, 267] on button "You can close this modal content with the ESC key" at bounding box center [1347, 265] width 47 height 47
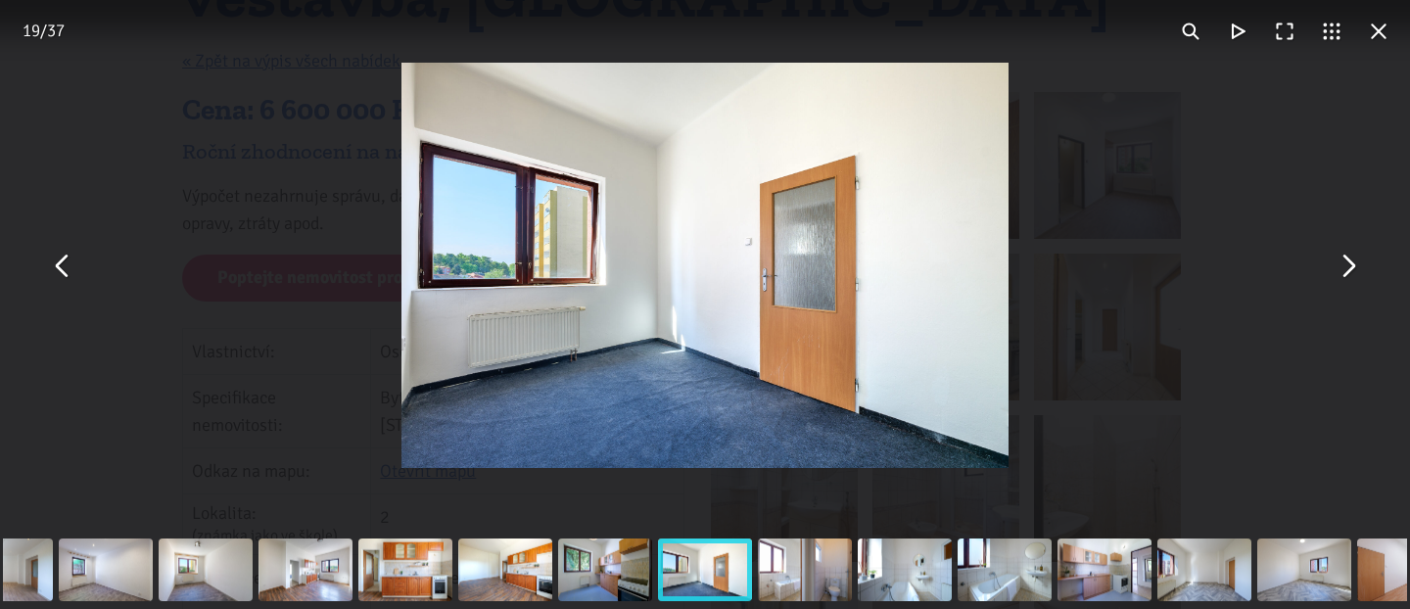
click at [1350, 267] on button "You can close this modal content with the ESC key" at bounding box center [1347, 265] width 47 height 47
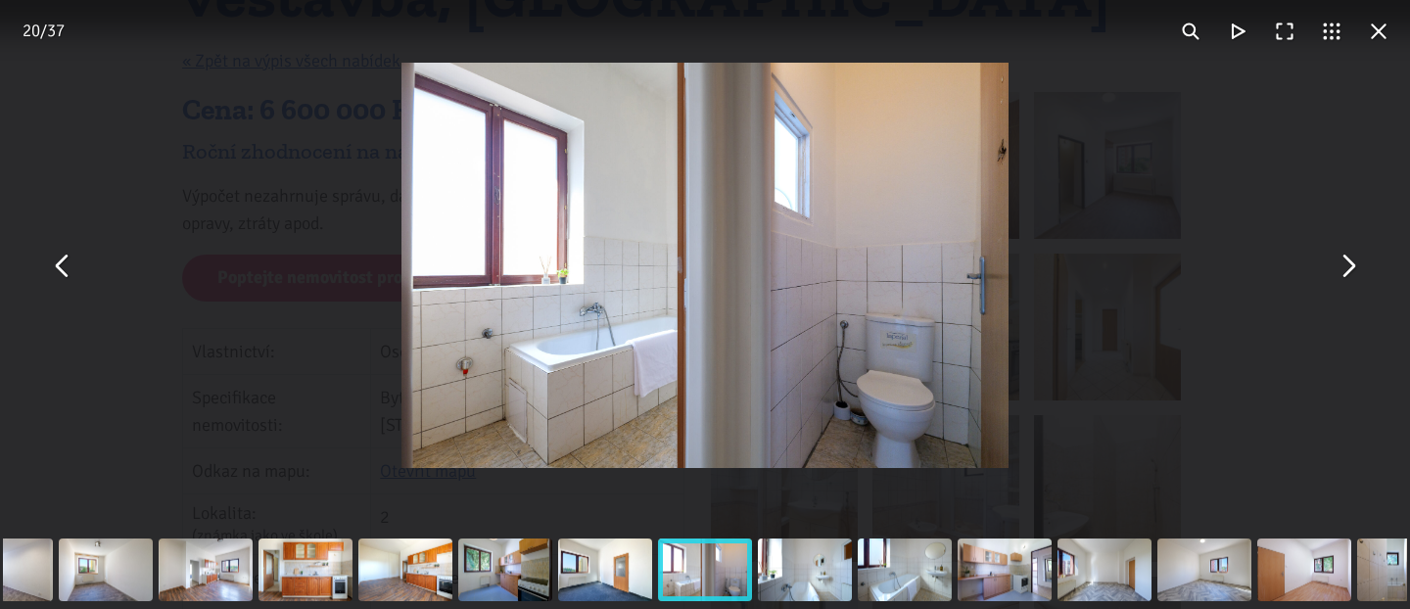
click at [1350, 267] on button "You can close this modal content with the ESC key" at bounding box center [1347, 265] width 47 height 47
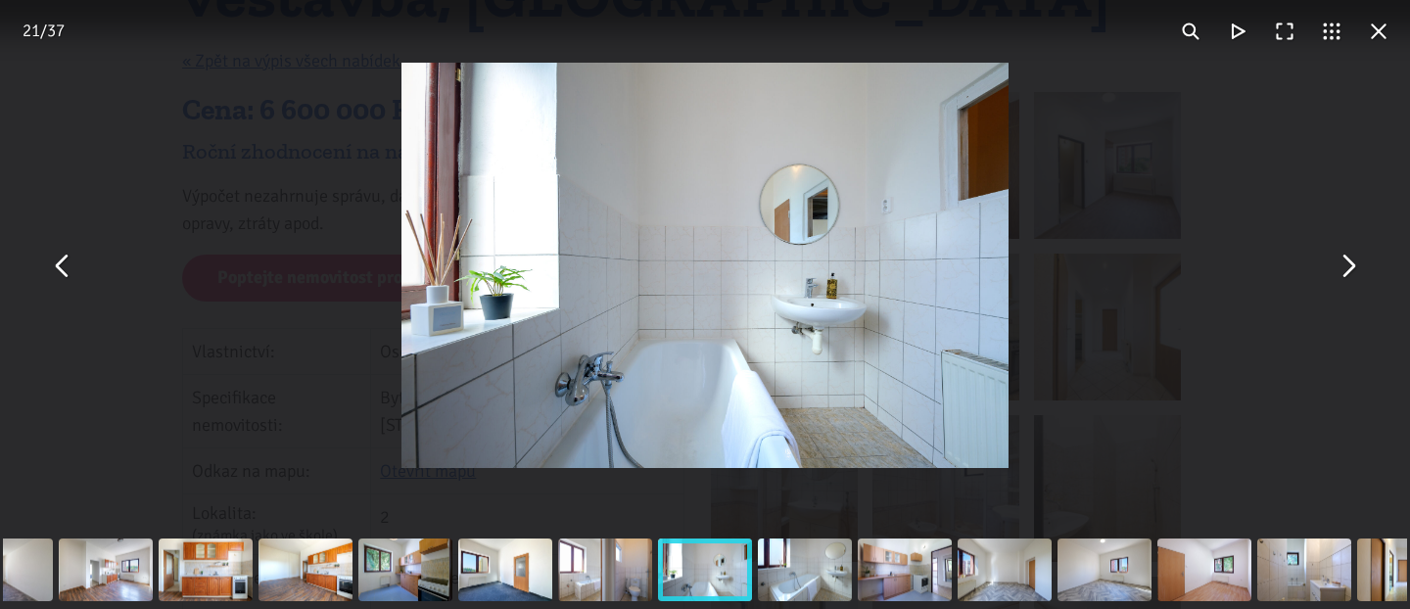
click at [1350, 267] on button "You can close this modal content with the ESC key" at bounding box center [1347, 265] width 47 height 47
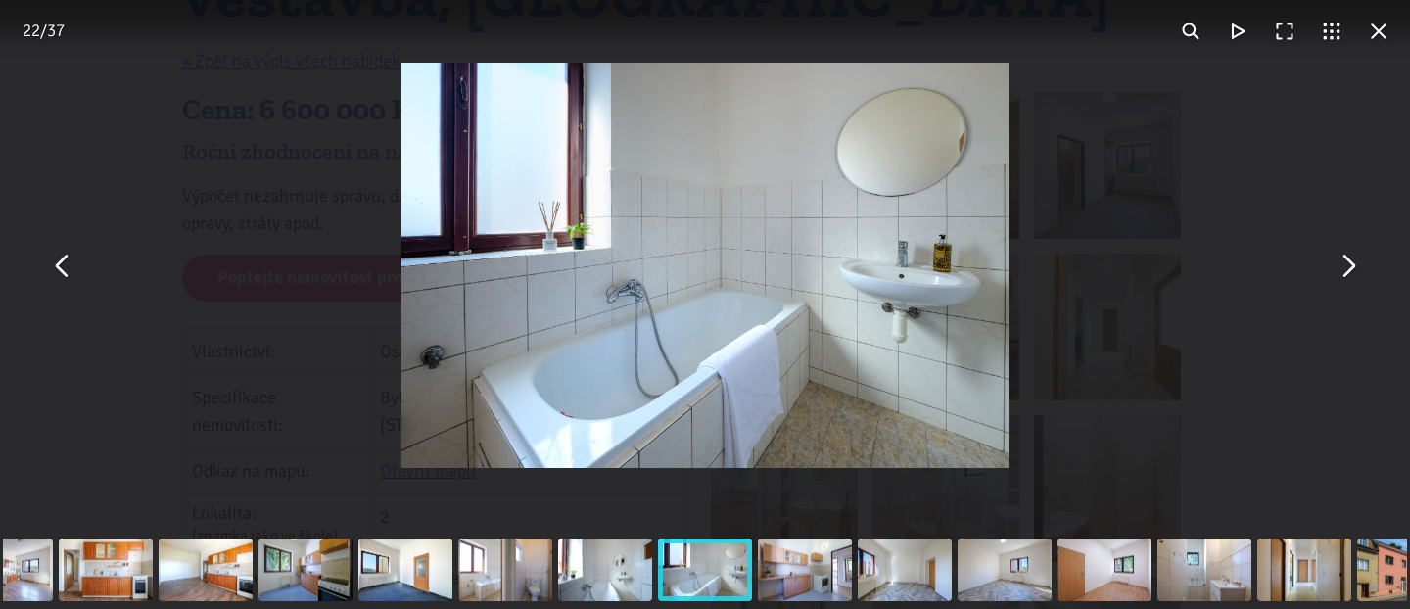
click at [1350, 267] on button "You can close this modal content with the ESC key" at bounding box center [1347, 265] width 47 height 47
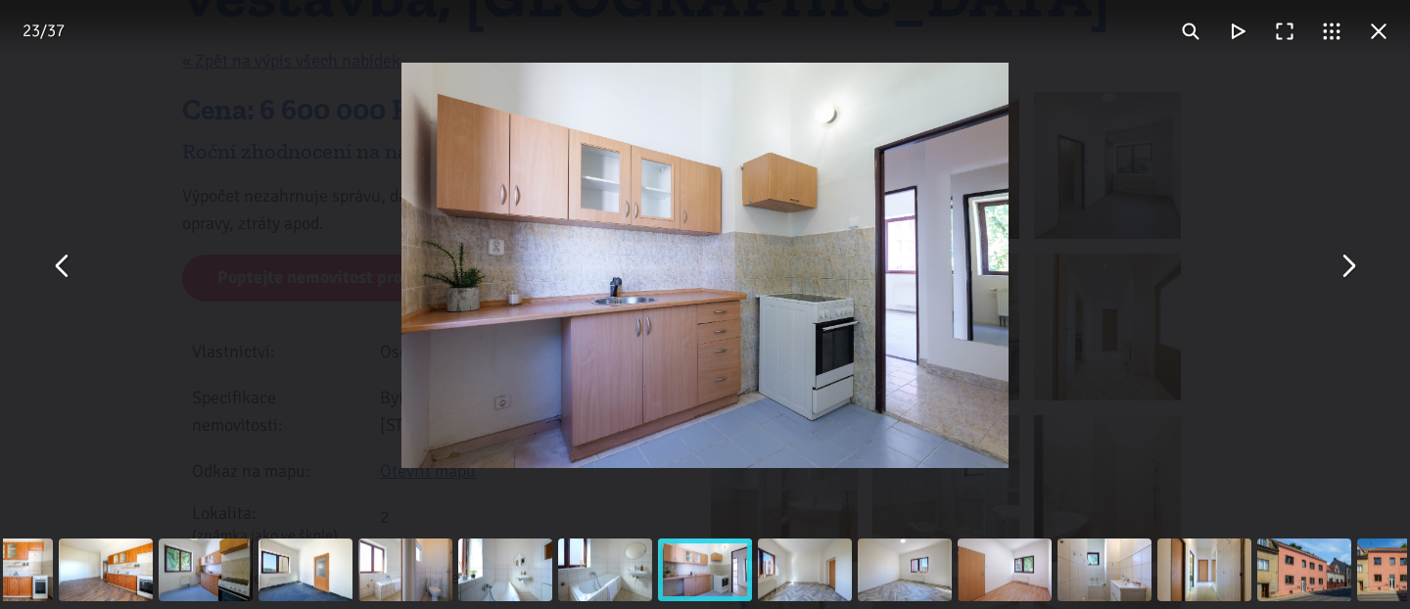
click at [1350, 267] on button "You can close this modal content with the ESC key" at bounding box center [1347, 265] width 47 height 47
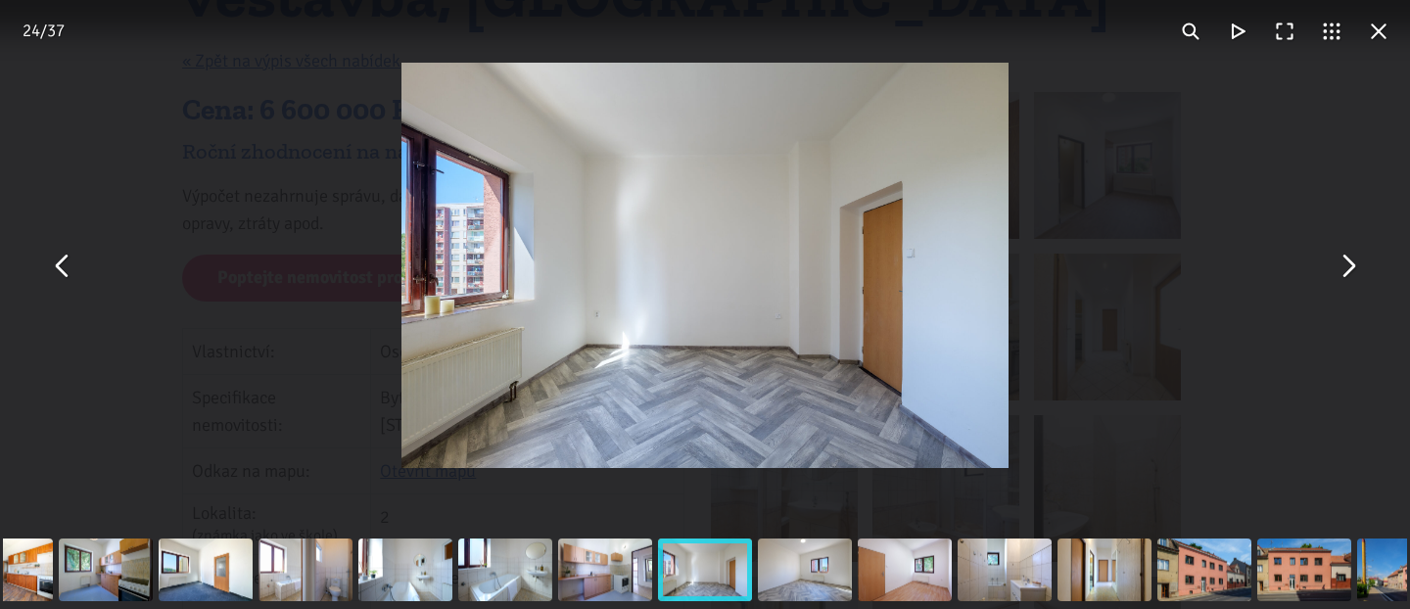
click at [1350, 267] on button "You can close this modal content with the ESC key" at bounding box center [1347, 265] width 47 height 47
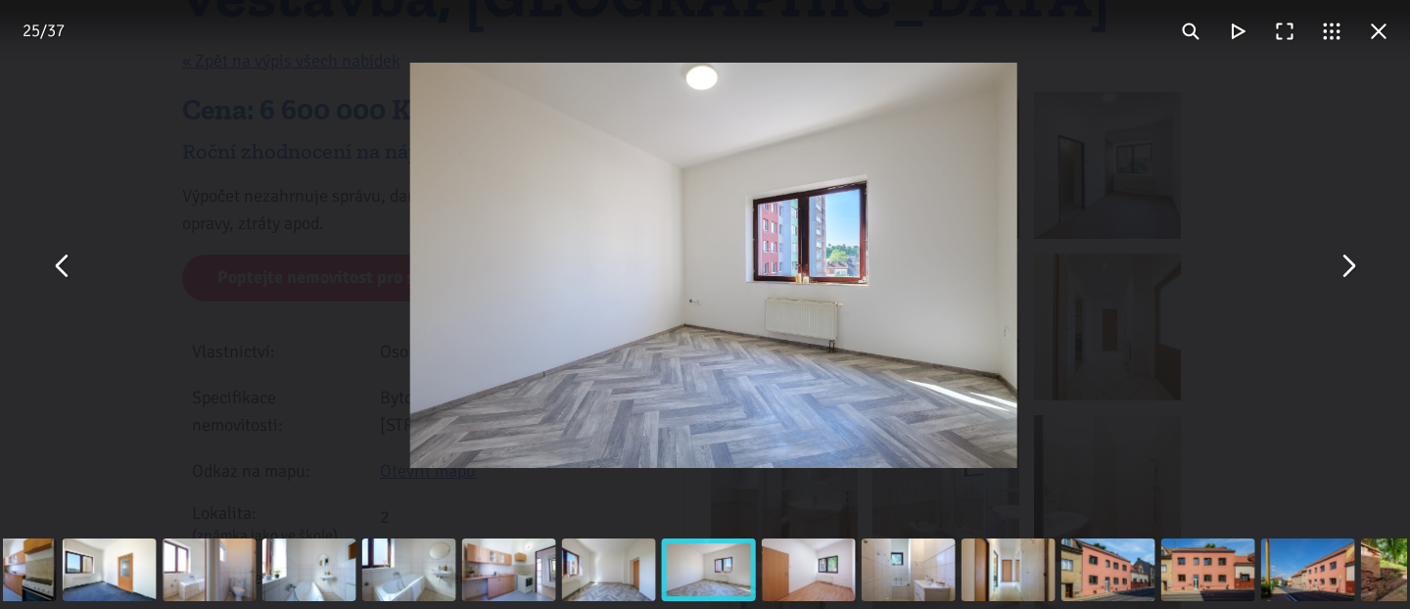
click at [1350, 267] on button "You can close this modal content with the ESC key" at bounding box center [1347, 265] width 47 height 47
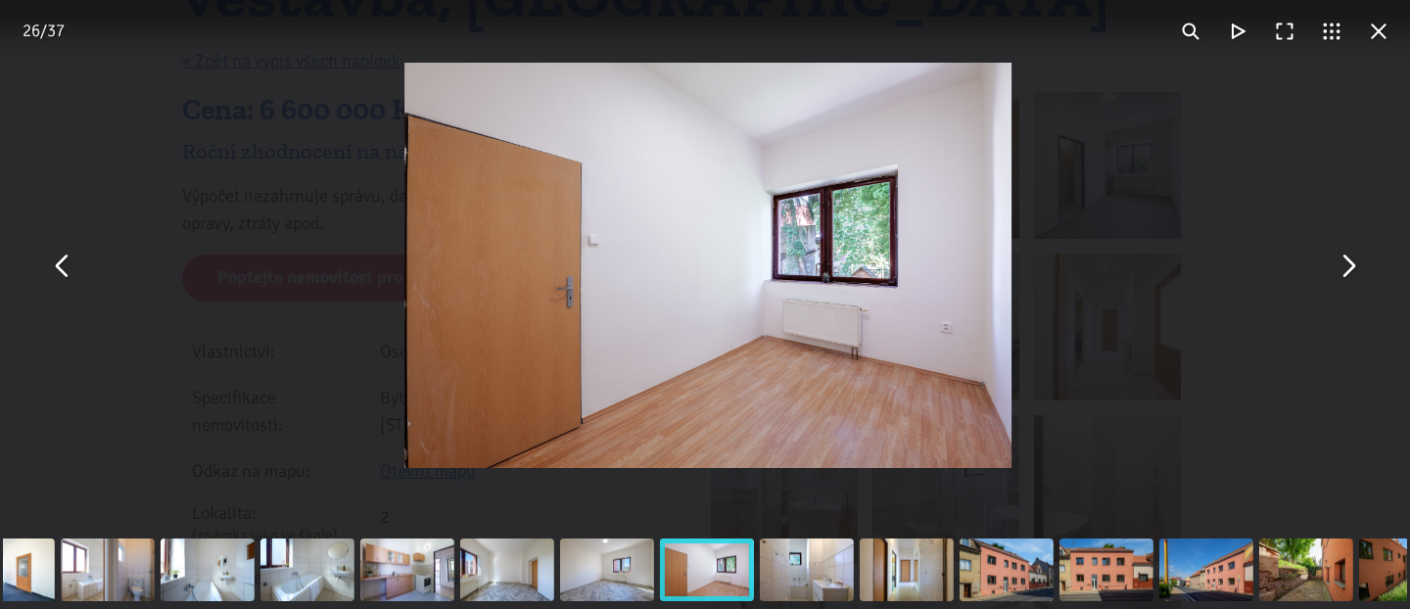
click at [1350, 267] on button "You can close this modal content with the ESC key" at bounding box center [1347, 265] width 47 height 47
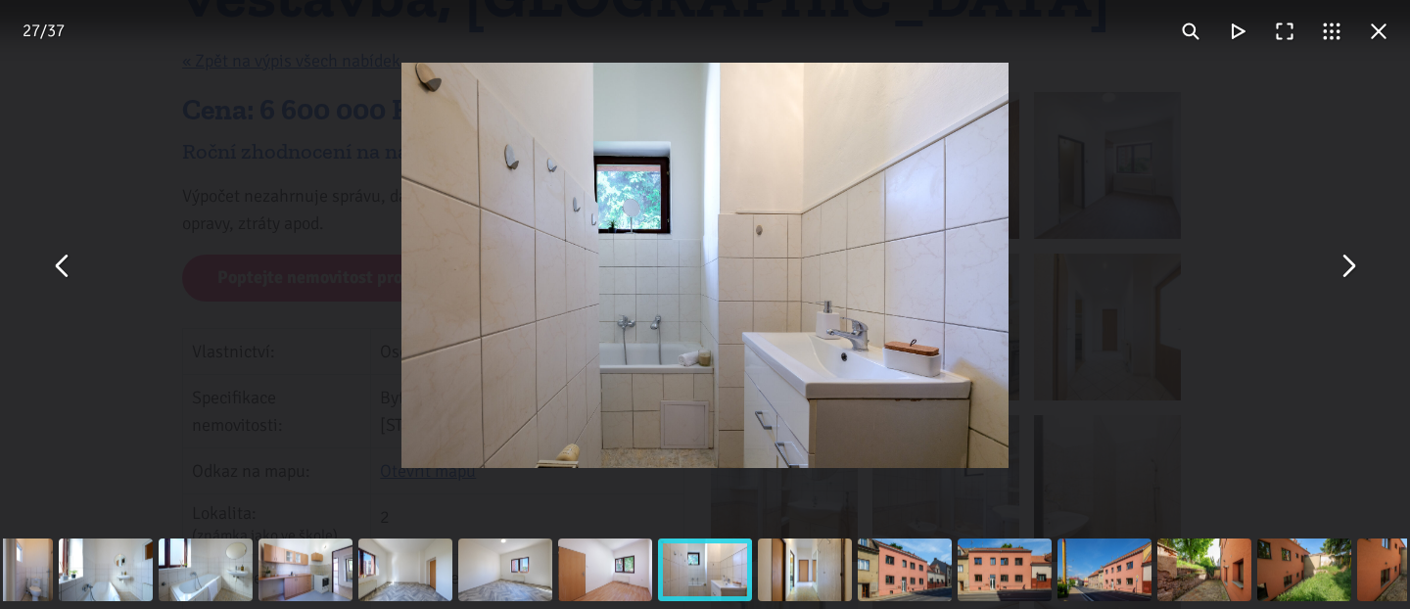
click at [1350, 267] on button "You can close this modal content with the ESC key" at bounding box center [1347, 265] width 47 height 47
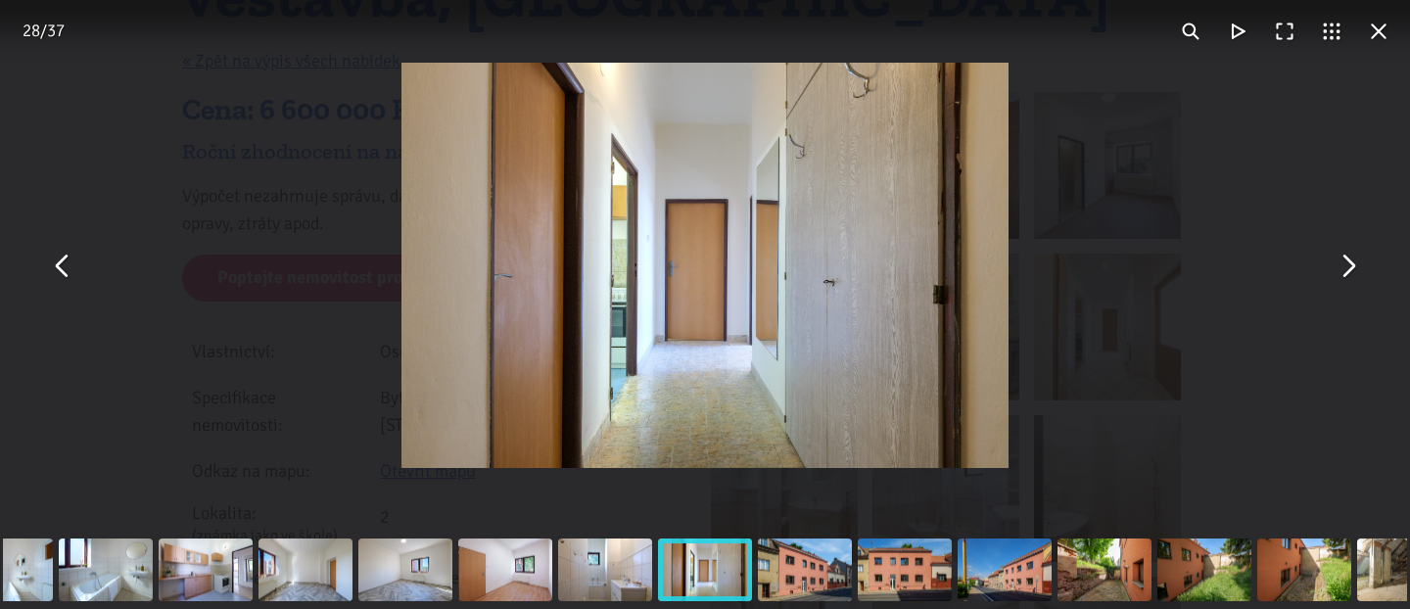
click at [1350, 267] on button "You can close this modal content with the ESC key" at bounding box center [1347, 265] width 47 height 47
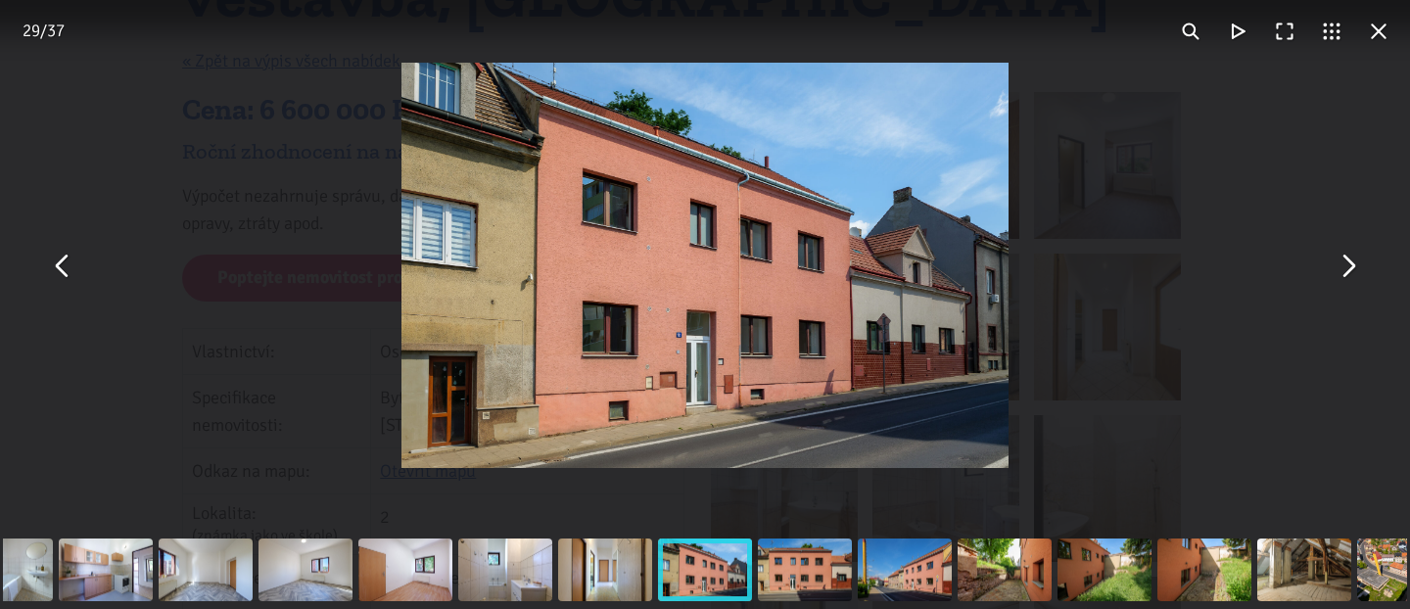
click at [1349, 258] on button "You can close this modal content with the ESC key" at bounding box center [1347, 265] width 47 height 47
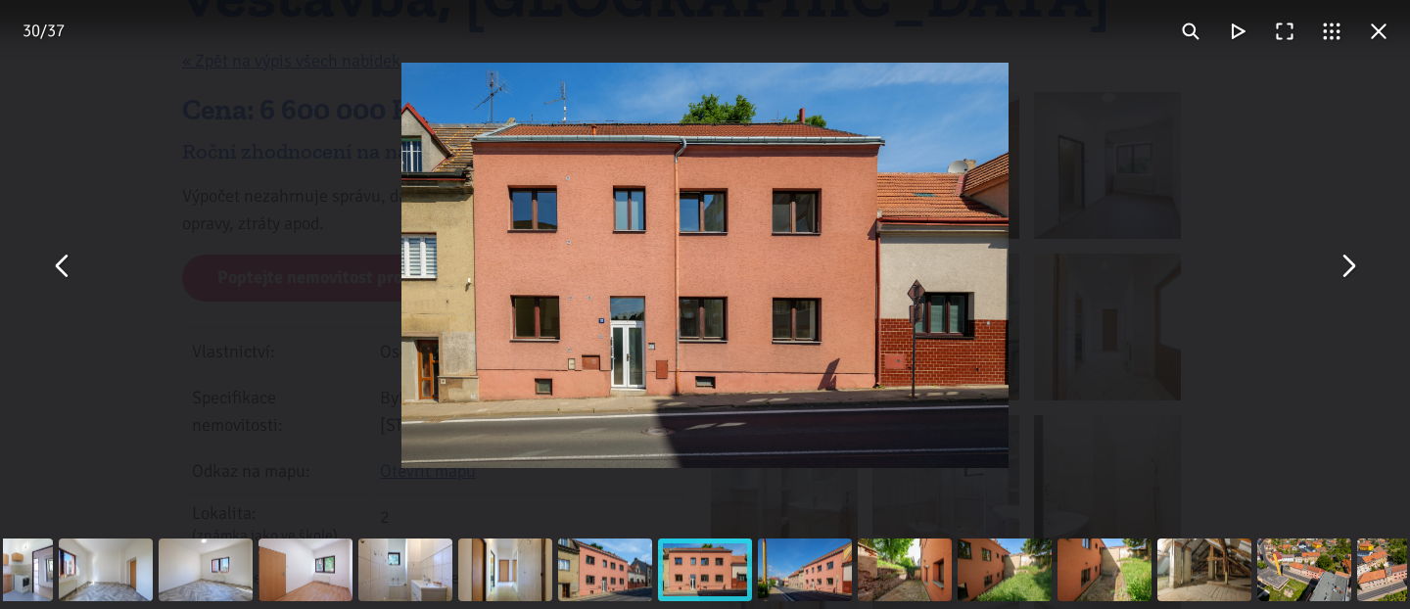
click at [1349, 258] on button "You can close this modal content with the ESC key" at bounding box center [1347, 265] width 47 height 47
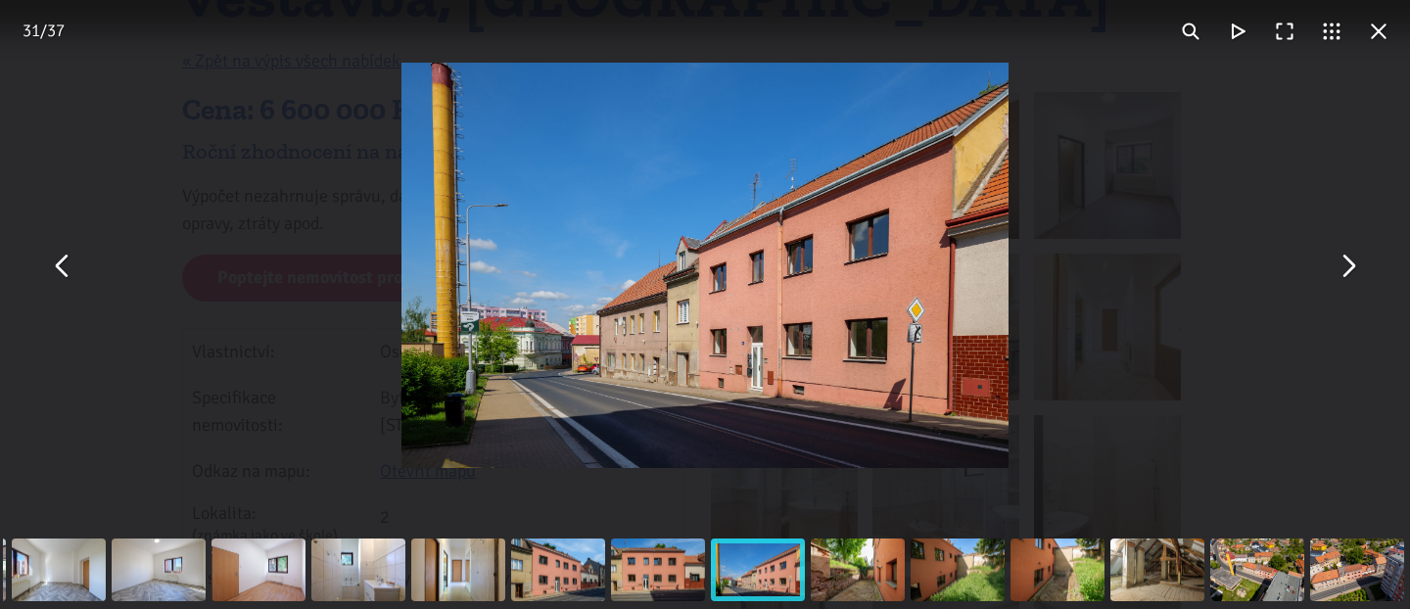
click at [1349, 258] on button "You can close this modal content with the ESC key" at bounding box center [1347, 265] width 47 height 47
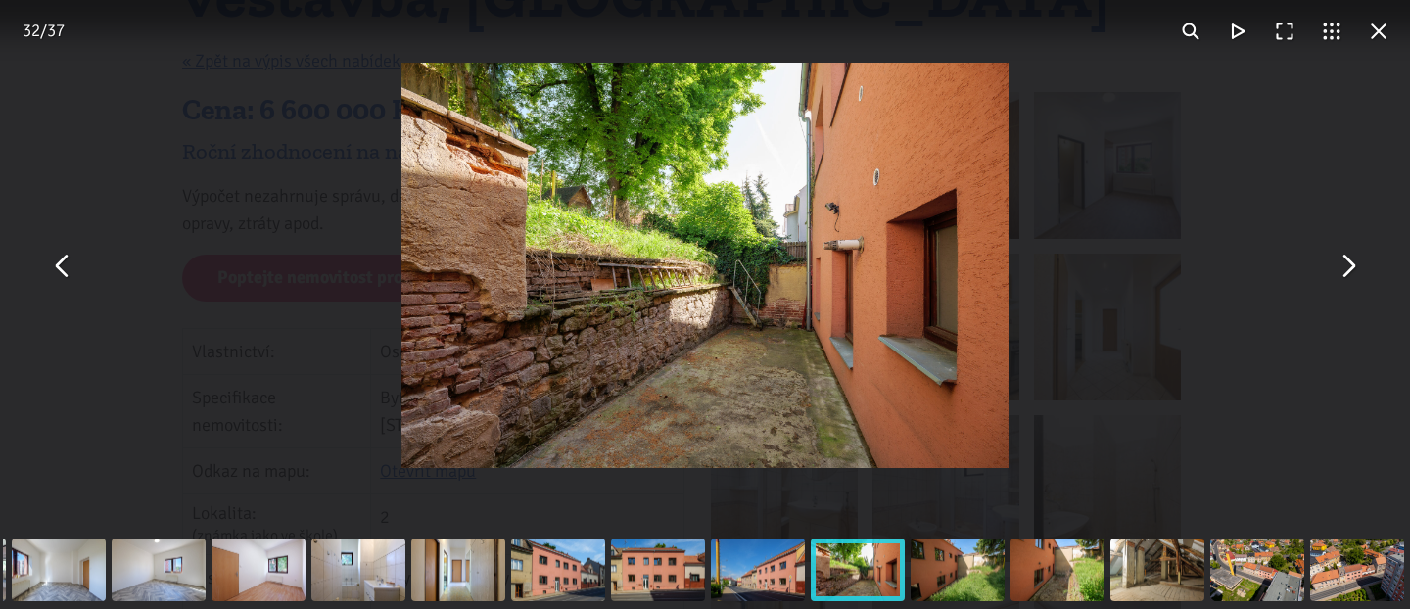
click at [1349, 258] on button "You can close this modal content with the ESC key" at bounding box center [1347, 265] width 47 height 47
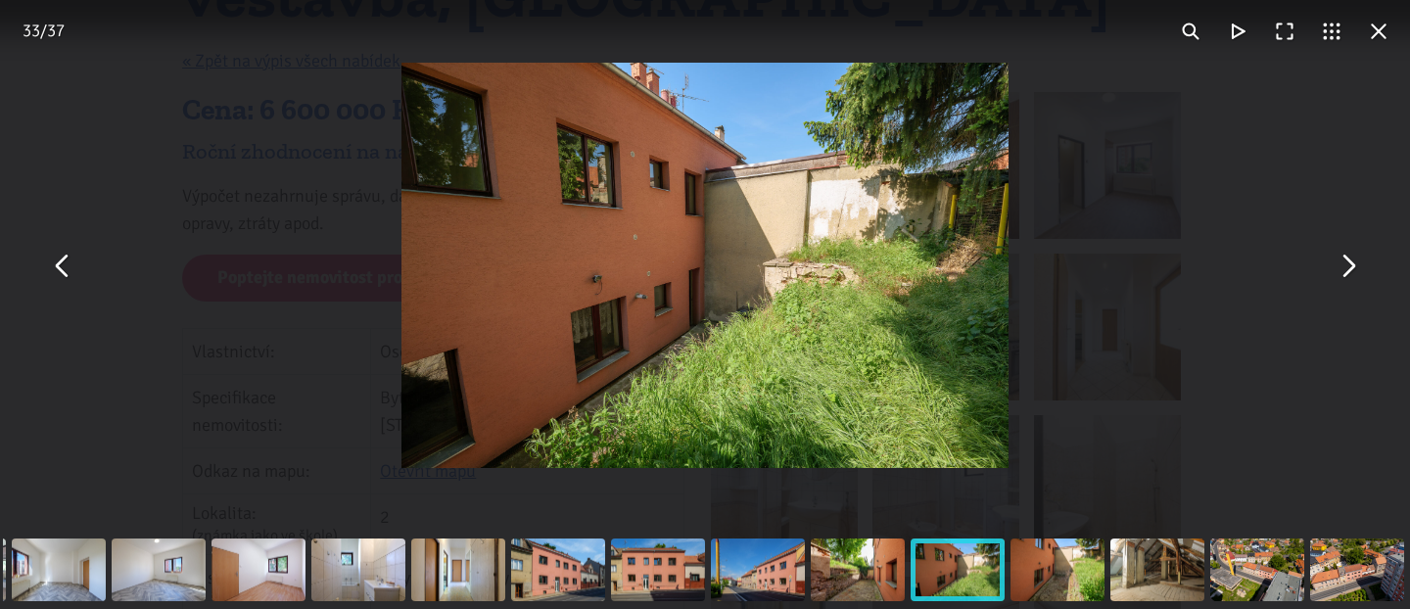
click at [1349, 258] on button "You can close this modal content with the ESC key" at bounding box center [1347, 265] width 47 height 47
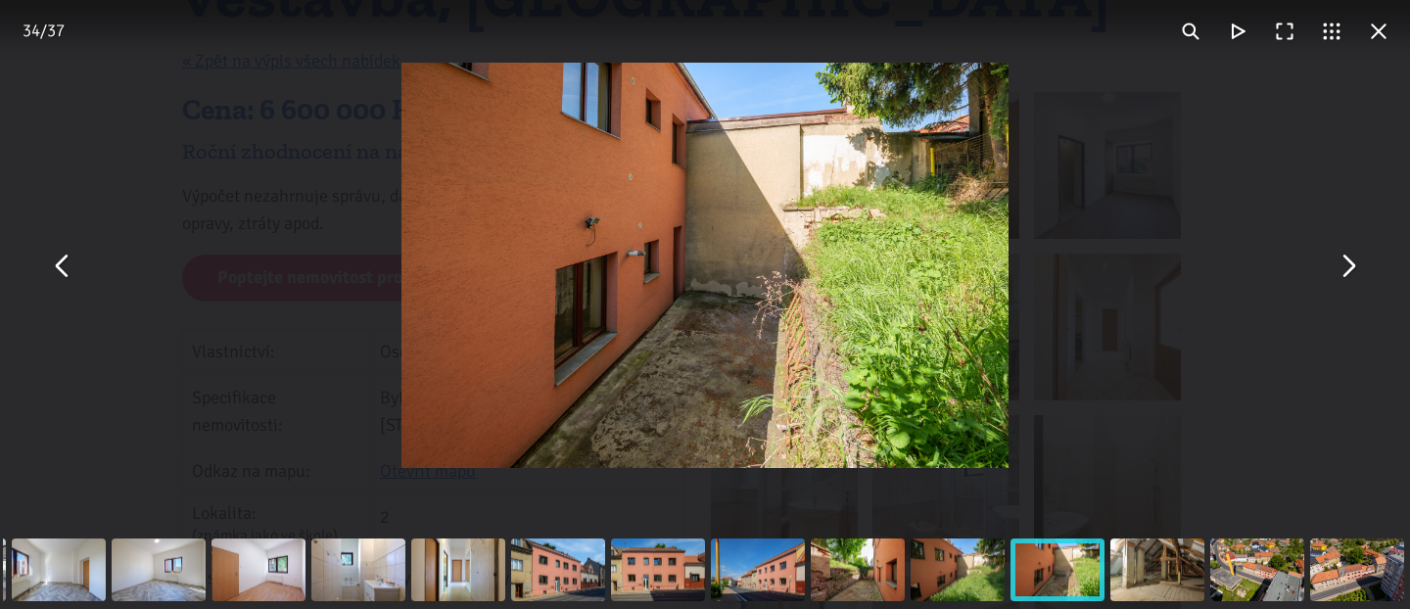
click at [1349, 258] on button "You can close this modal content with the ESC key" at bounding box center [1347, 265] width 47 height 47
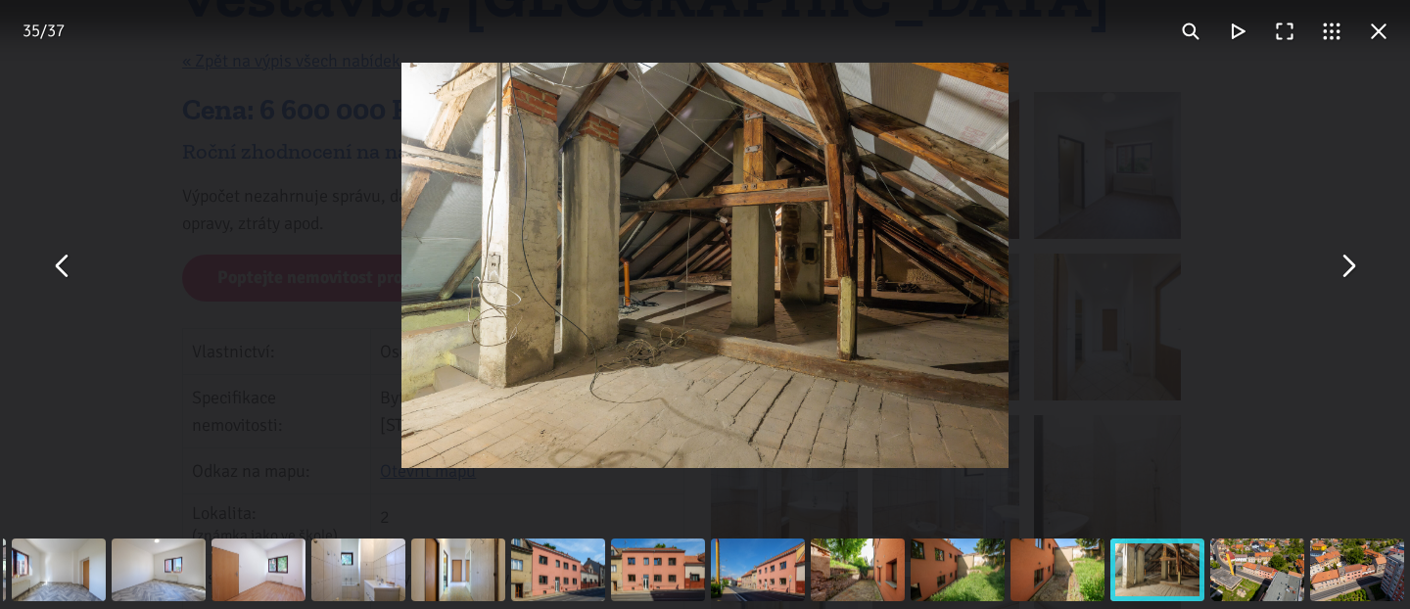
click at [1349, 258] on button "You can close this modal content with the ESC key" at bounding box center [1347, 265] width 47 height 47
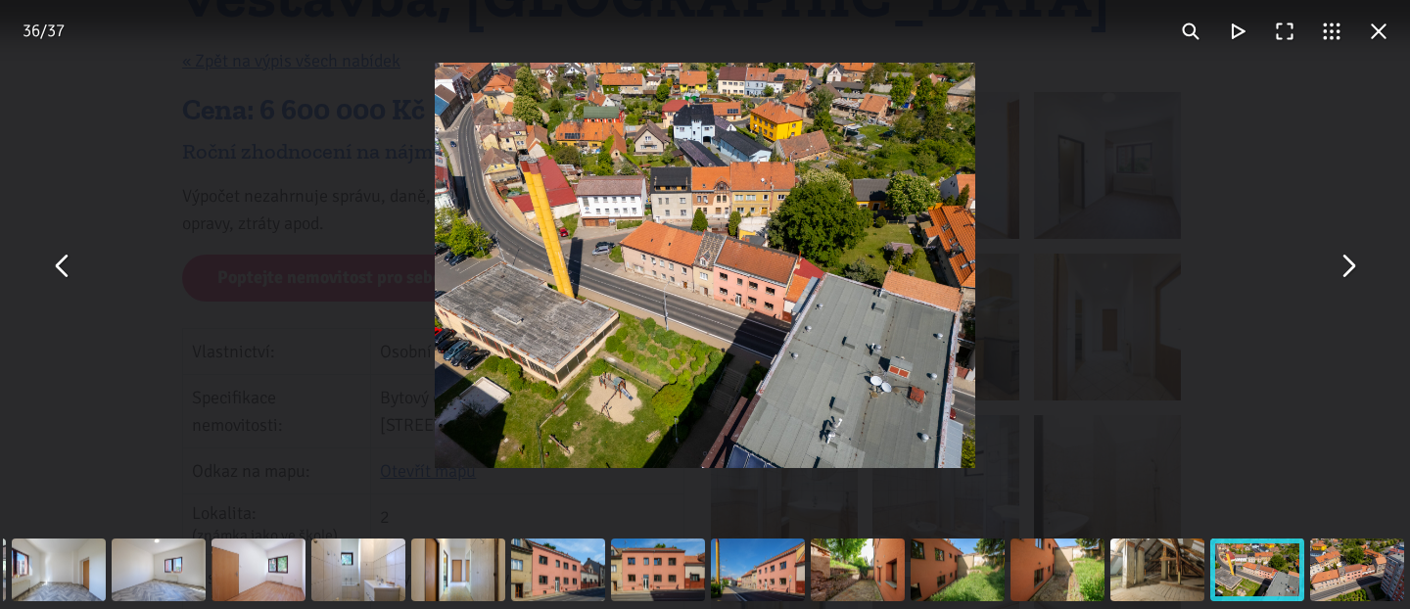
click at [1349, 258] on button "You can close this modal content with the ESC key" at bounding box center [1347, 265] width 47 height 47
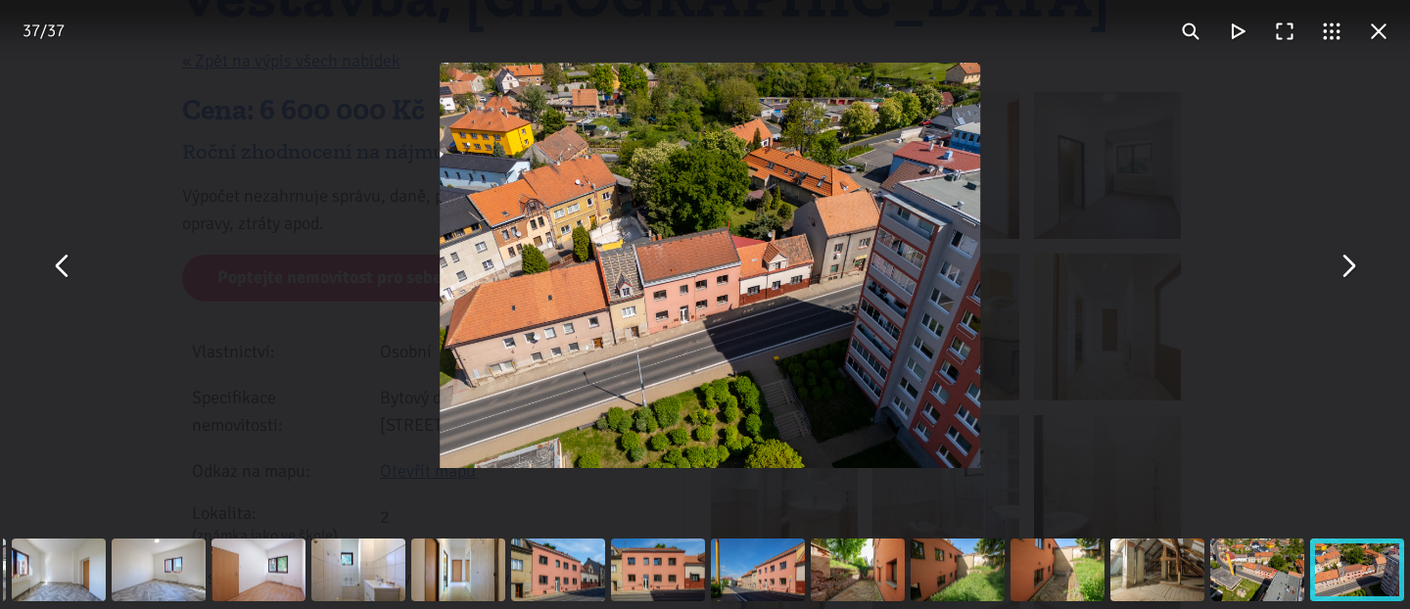
click at [1349, 258] on button "You can close this modal content with the ESC key" at bounding box center [1347, 265] width 47 height 47
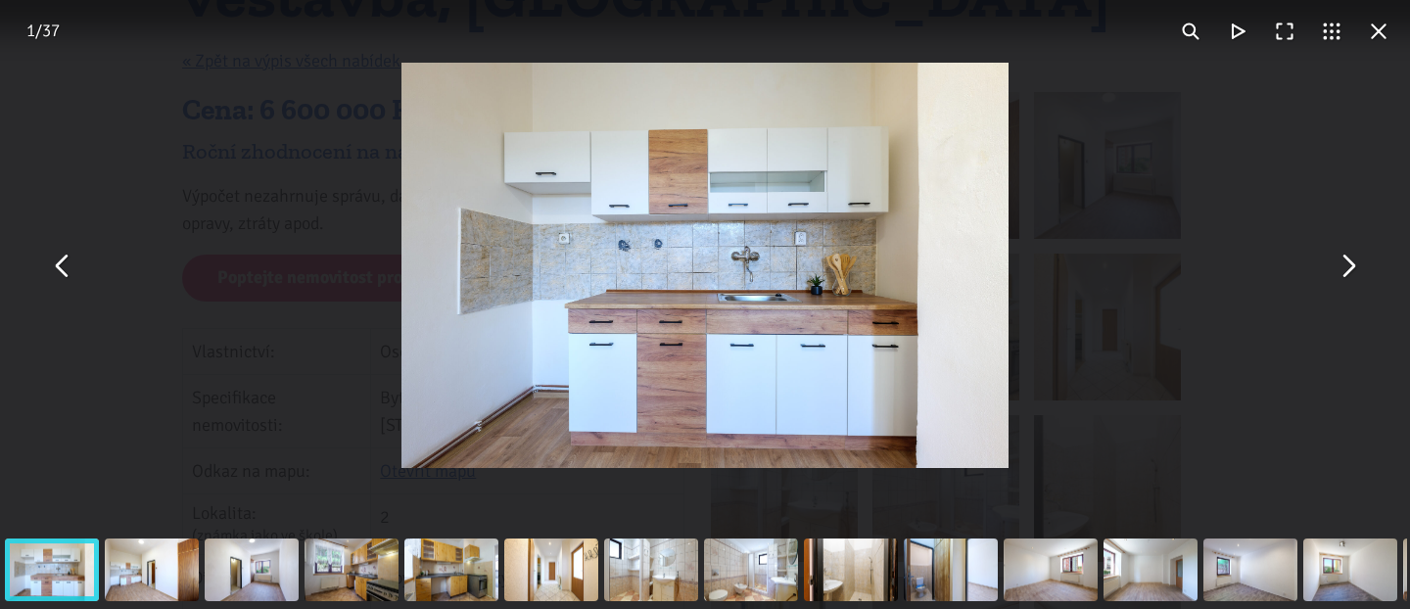
click at [1379, 32] on button "You can close this modal content with the ESC key" at bounding box center [1378, 31] width 47 height 47
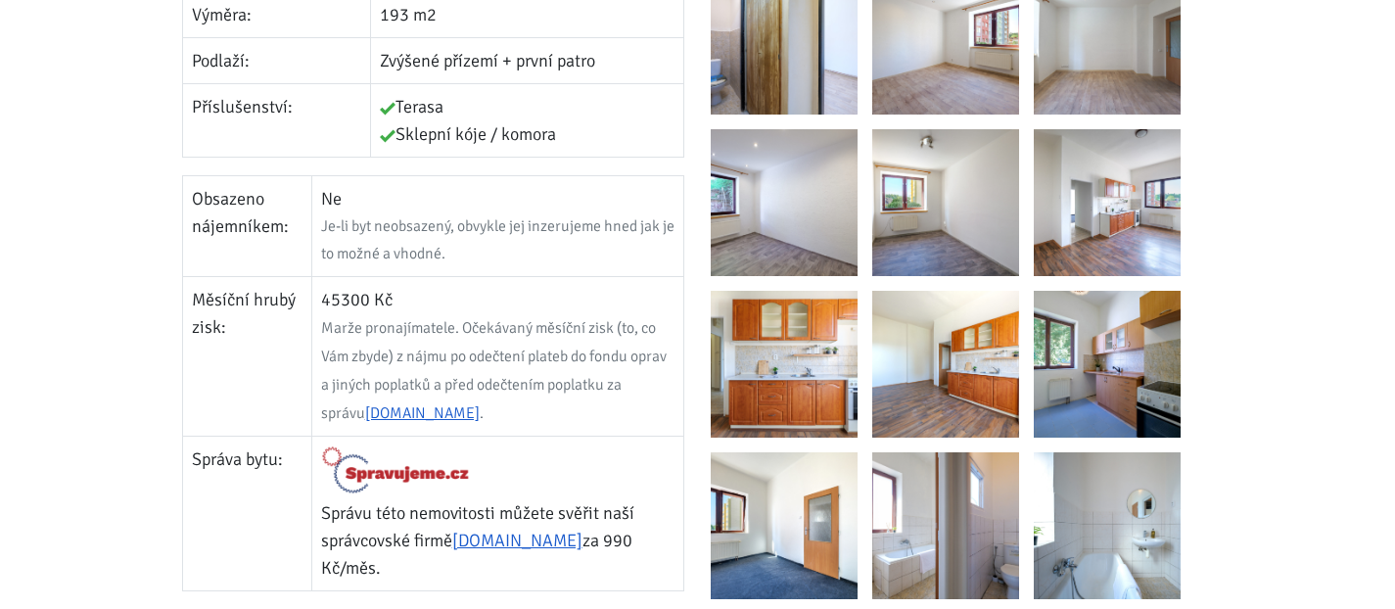
scroll to position [917, 0]
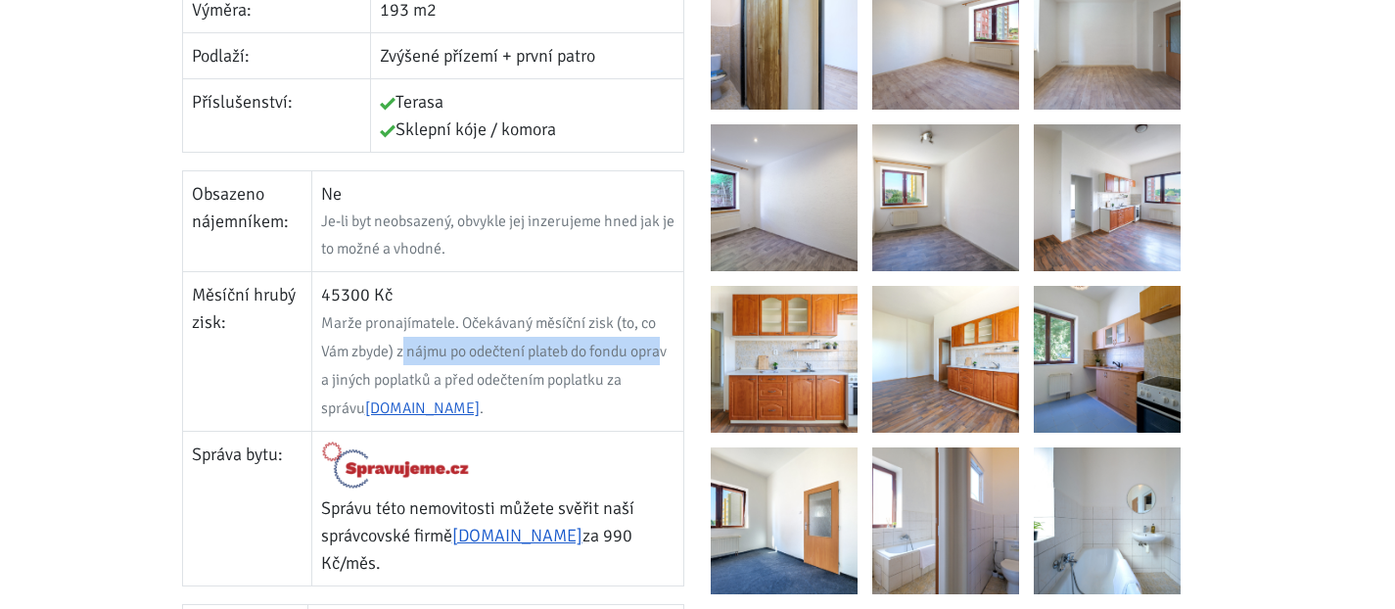
drag, startPoint x: 403, startPoint y: 319, endPoint x: 664, endPoint y: 325, distance: 260.5
click at [664, 325] on span "Marže pronajímatele. Očekávaný měsíční zisk (to, co Vám zbyde) z nájmu po odečt…" at bounding box center [494, 365] width 346 height 105
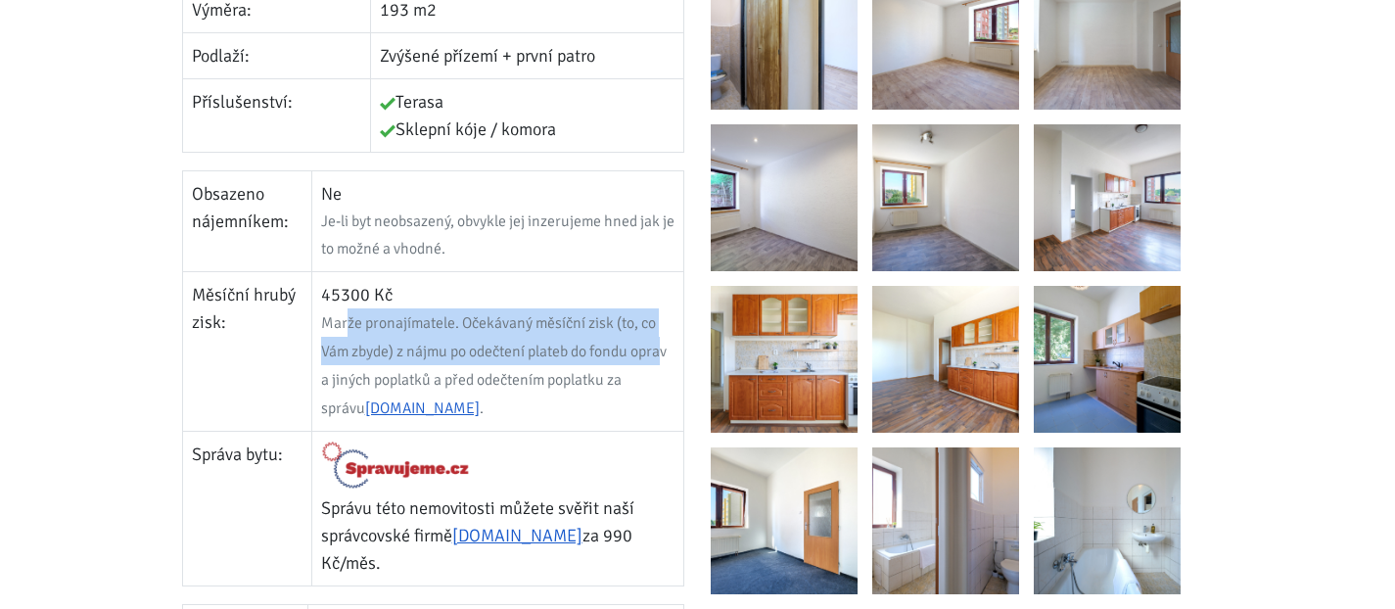
drag, startPoint x: 669, startPoint y: 325, endPoint x: 350, endPoint y: 293, distance: 320.8
click at [350, 313] on span "Marže pronajímatele. Očekávaný měsíční zisk (to, co Vám zbyde) z nájmu po odečt…" at bounding box center [494, 365] width 346 height 105
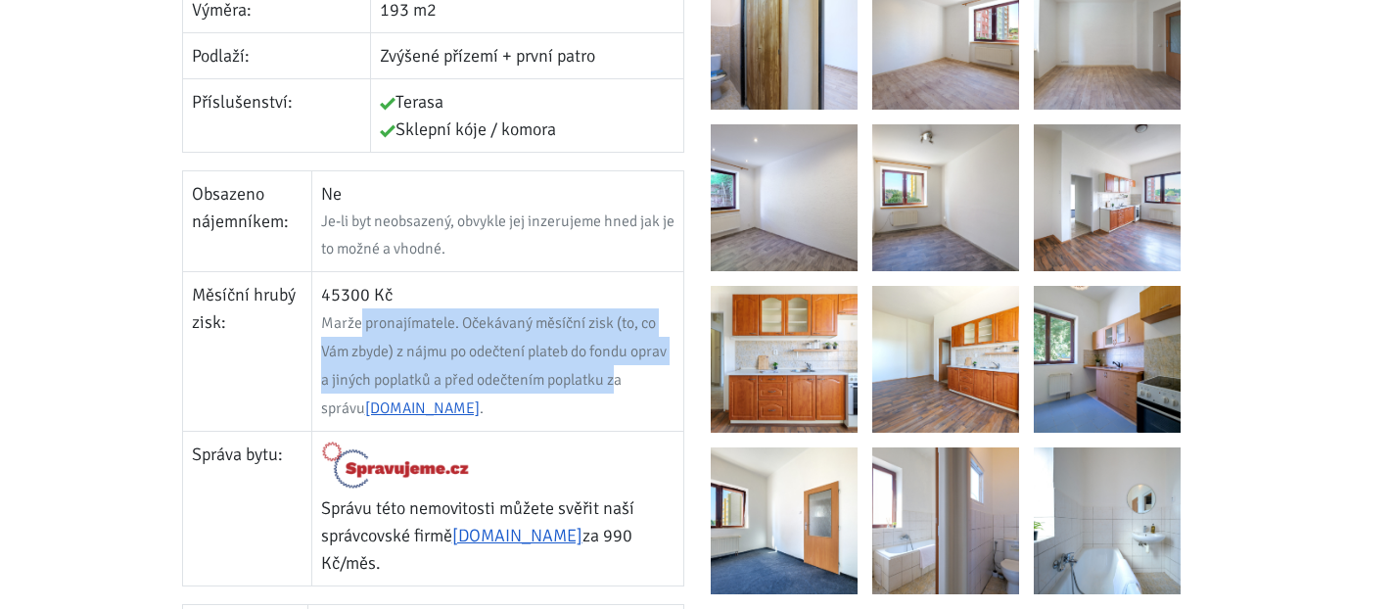
drag, startPoint x: 366, startPoint y: 298, endPoint x: 619, endPoint y: 347, distance: 257.3
click at [619, 347] on span "Marže pronajímatele. Očekávaný měsíční zisk (to, co Vám zbyde) z nájmu po odečt…" at bounding box center [494, 365] width 346 height 105
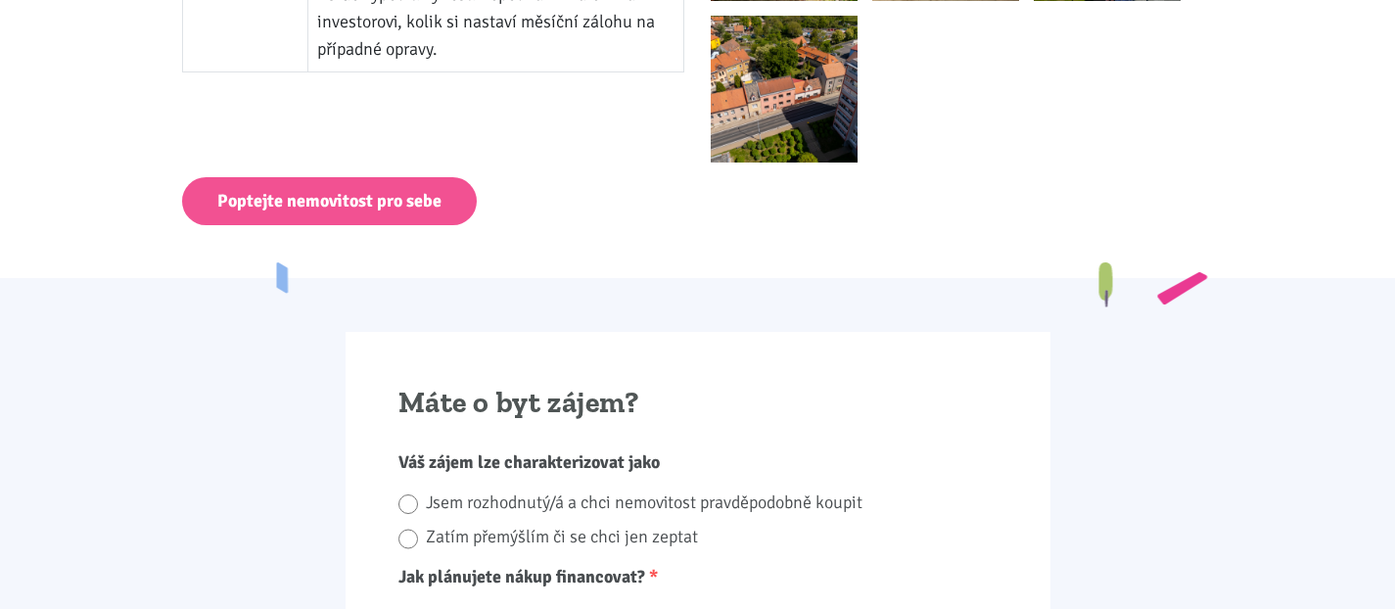
scroll to position [2322, 0]
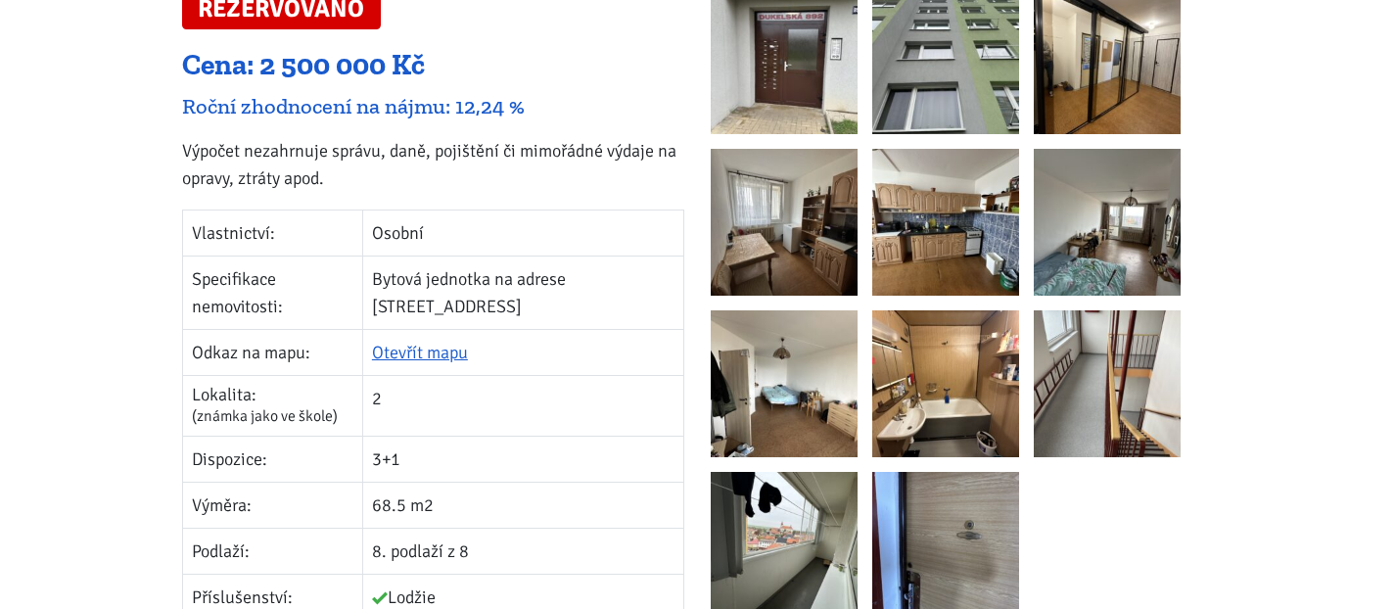
scroll to position [424, 0]
